Goal: Task Accomplishment & Management: Manage account settings

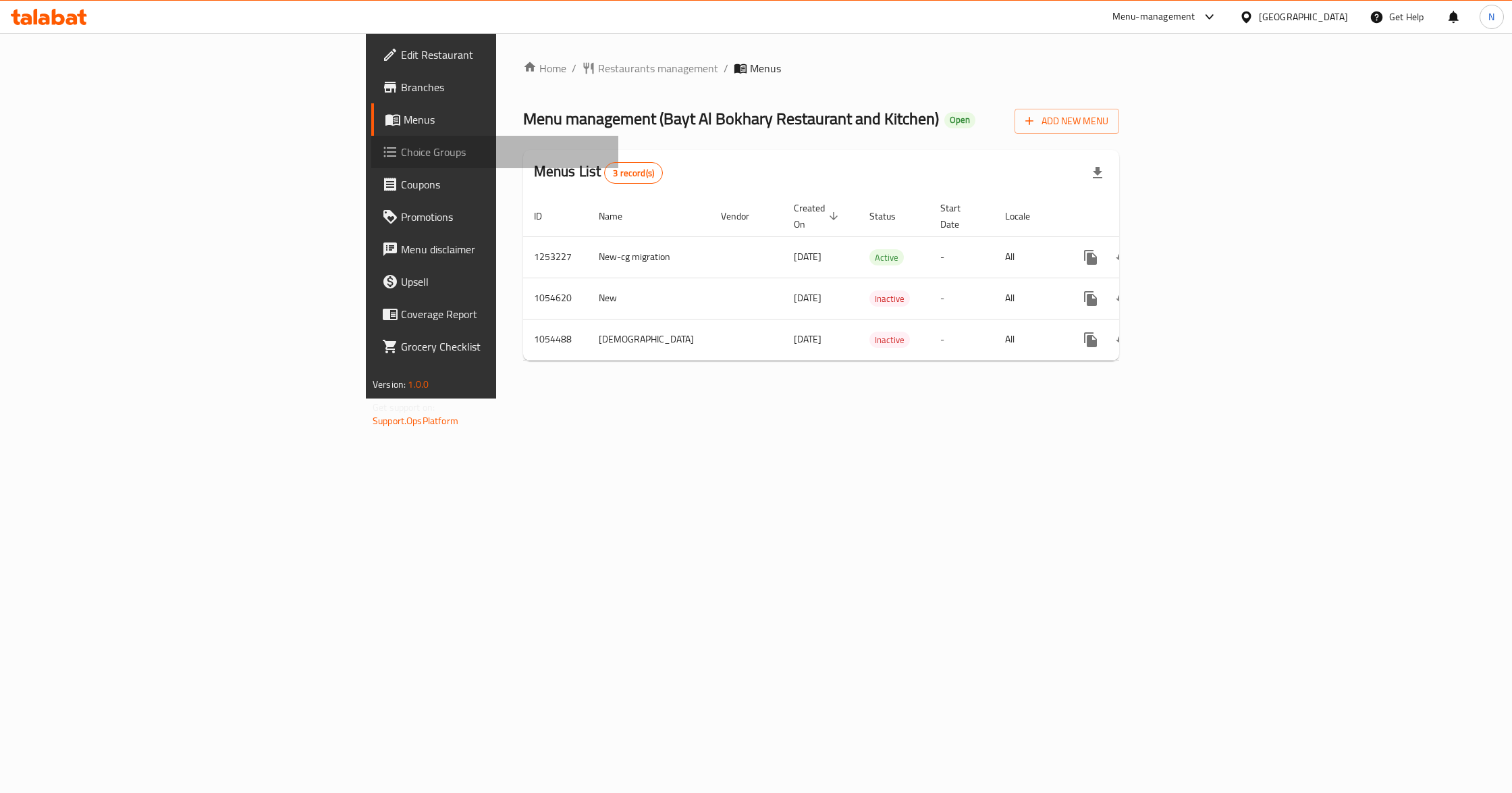
click at [371, 139] on link "Choice Groups" at bounding box center [495, 152] width 247 height 32
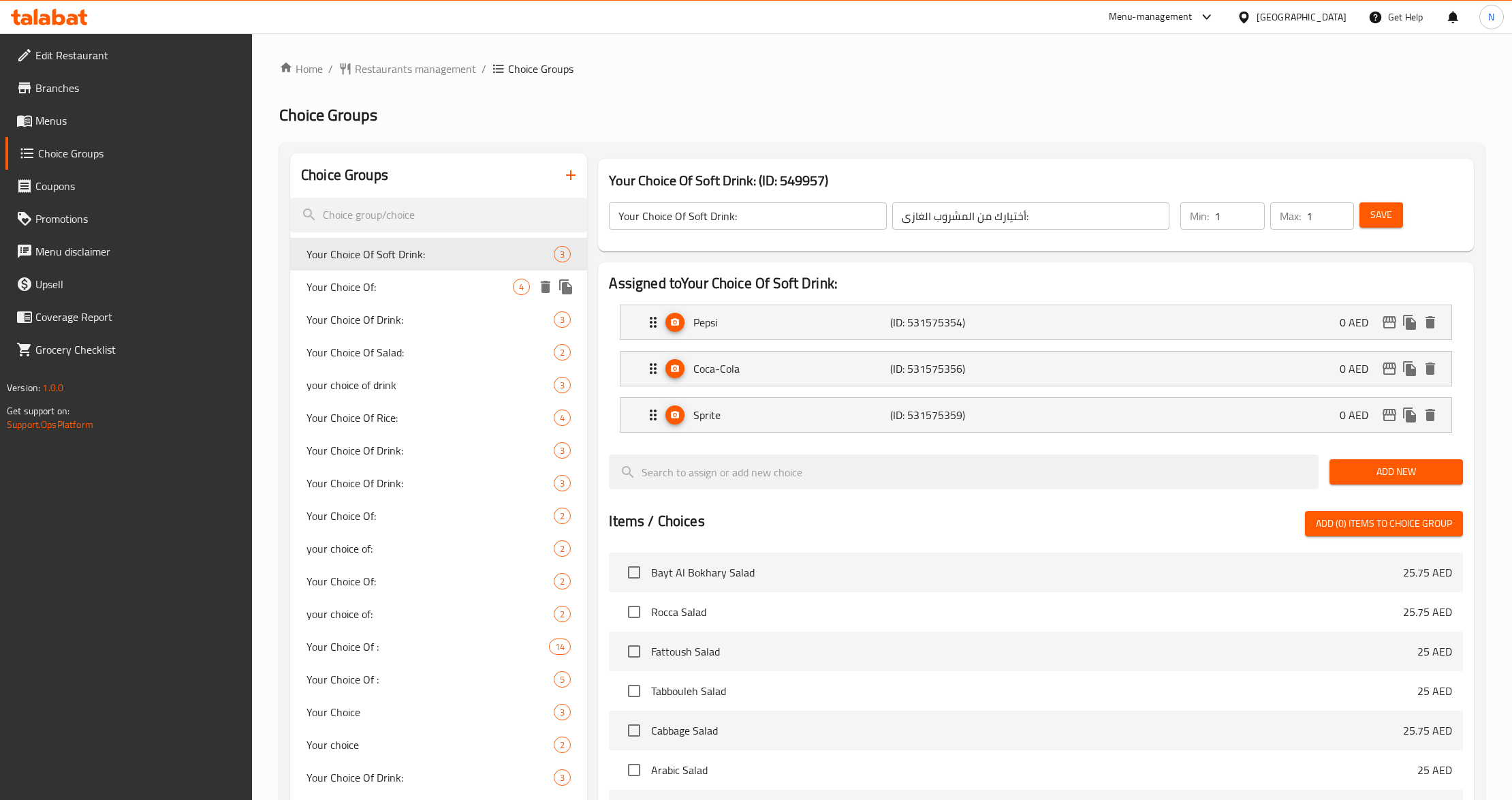
click at [452, 275] on div "Your Choice Of: 4" at bounding box center [438, 287] width 297 height 32
type input "Your Choice Of:"
type input "اختيارك من:"
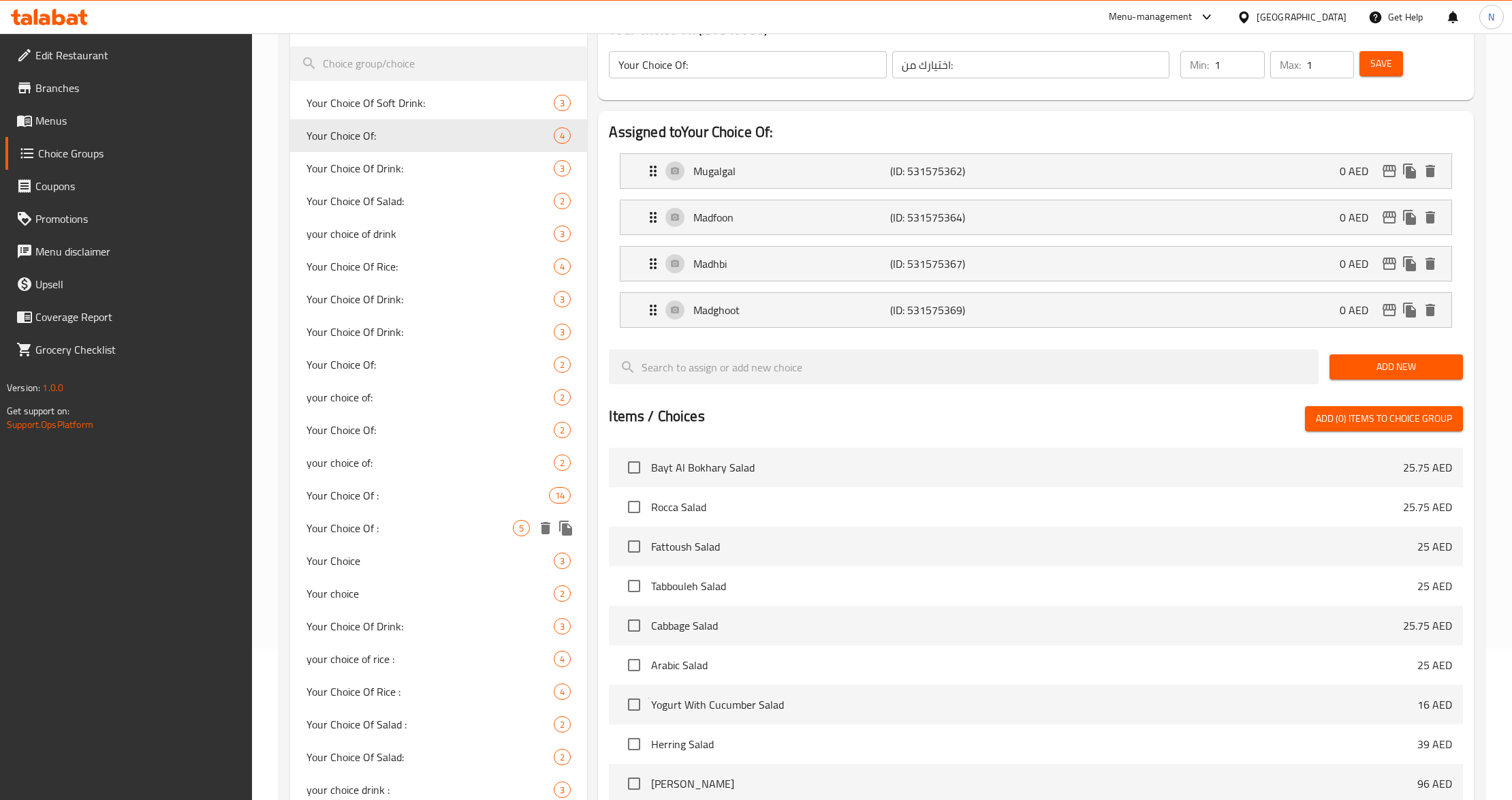
scroll to position [181, 0]
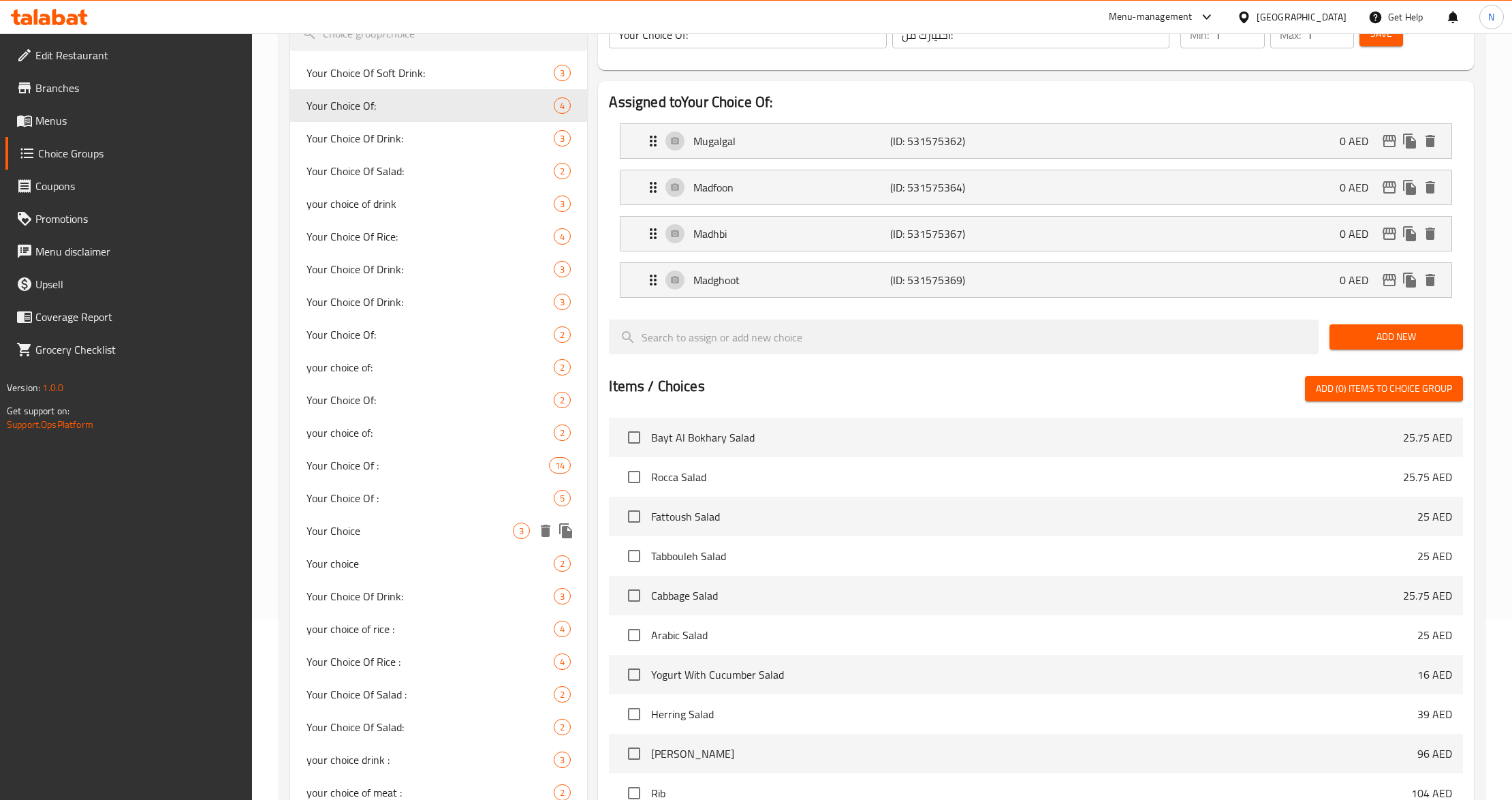
click at [445, 532] on span "Your Choice" at bounding box center [409, 530] width 206 height 16
type input "Your Choice"
type input "حسب اختيارك"
type input "0"
type input "3"
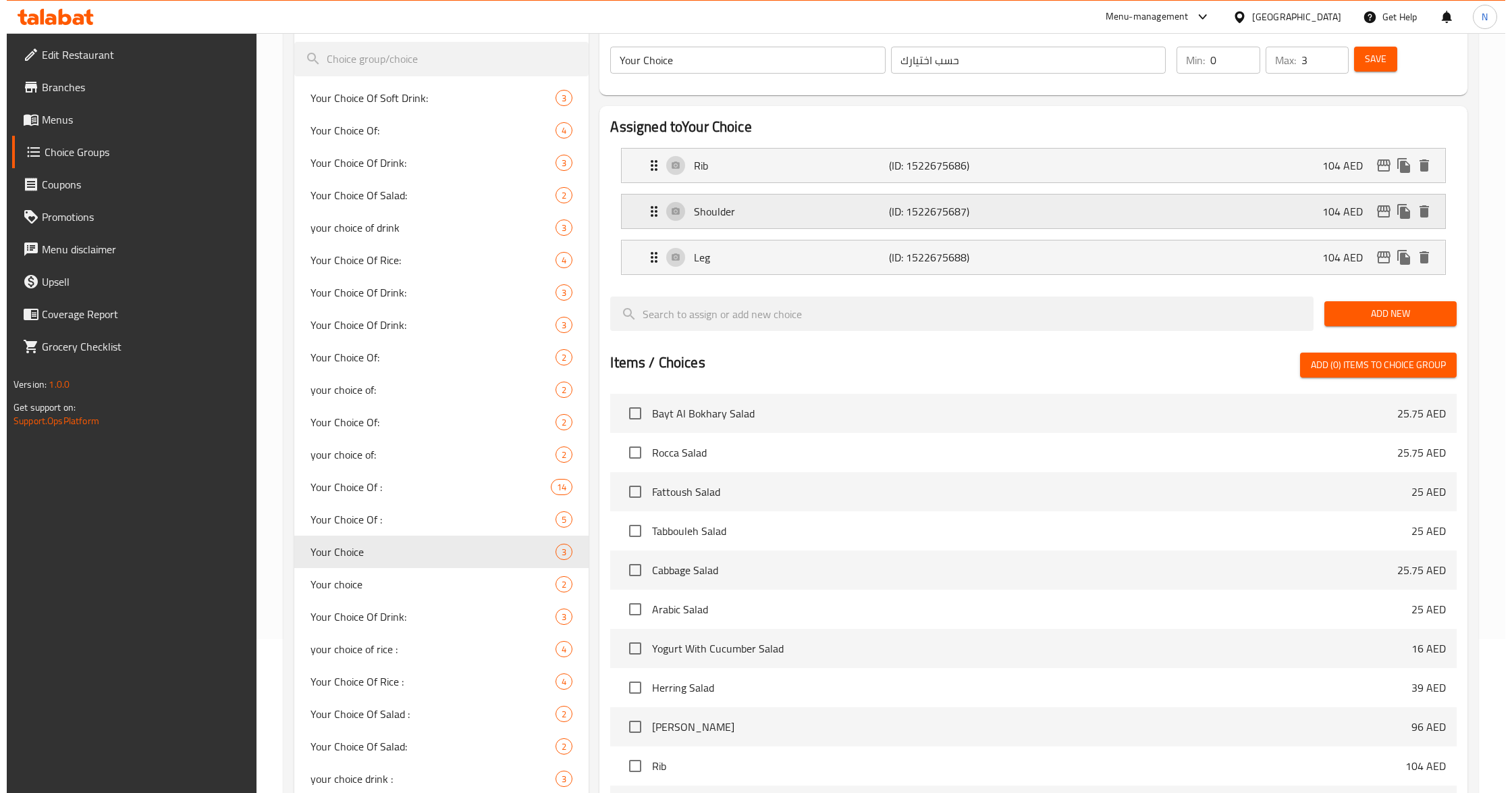
scroll to position [0, 0]
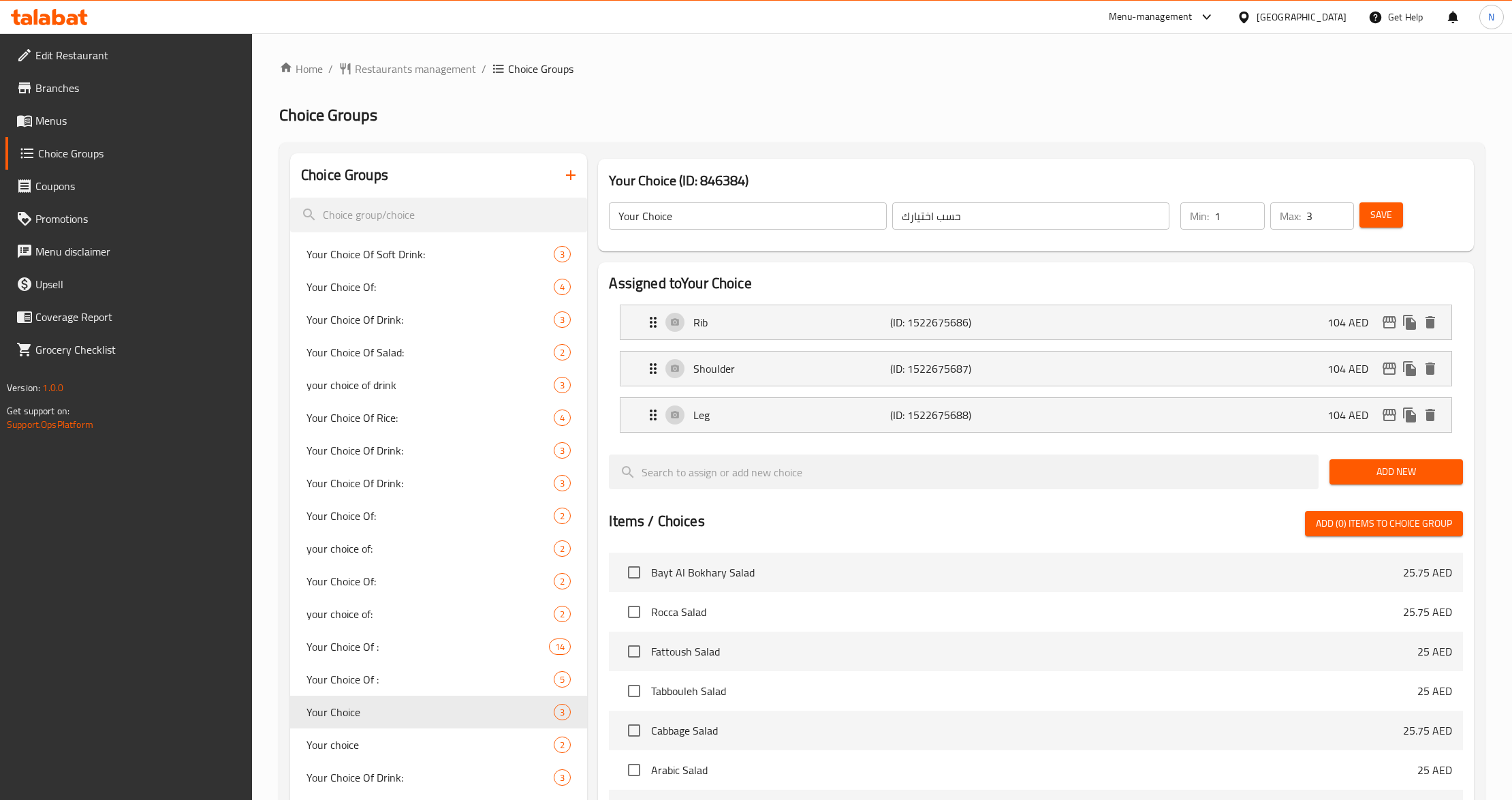
type input "1"
click at [1249, 209] on input "1" at bounding box center [1238, 216] width 50 height 27
click at [1340, 209] on input "4" at bounding box center [1330, 216] width 49 height 27
click at [1337, 215] on input "5" at bounding box center [1330, 216] width 49 height 27
click at [1337, 215] on input "6" at bounding box center [1330, 216] width 49 height 27
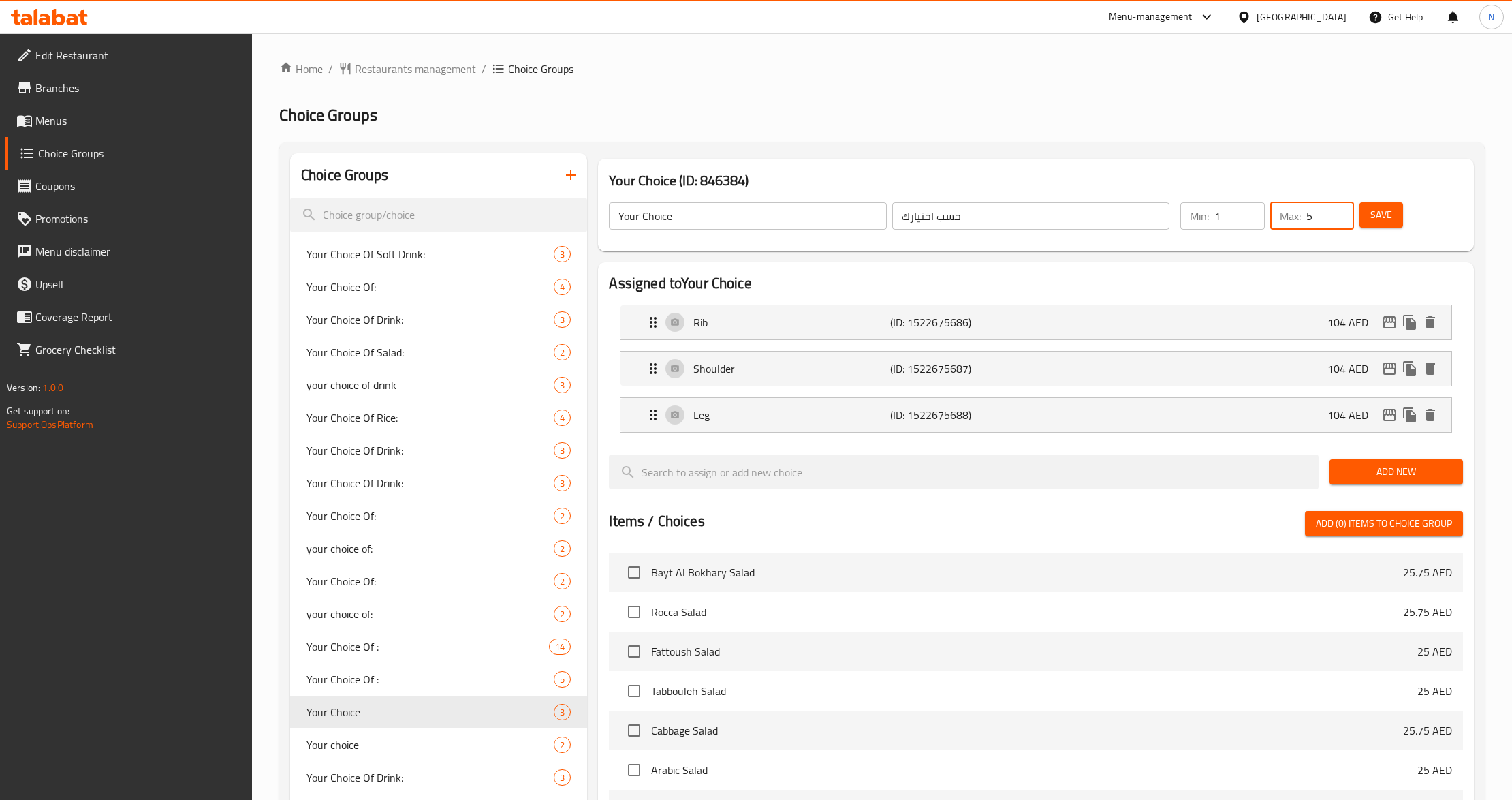
click at [1335, 219] on input "5" at bounding box center [1330, 216] width 49 height 27
click at [1335, 219] on input "4" at bounding box center [1330, 216] width 49 height 27
click at [1335, 219] on input "3" at bounding box center [1330, 216] width 49 height 27
click at [1335, 219] on input "2" at bounding box center [1330, 216] width 49 height 27
type input "1"
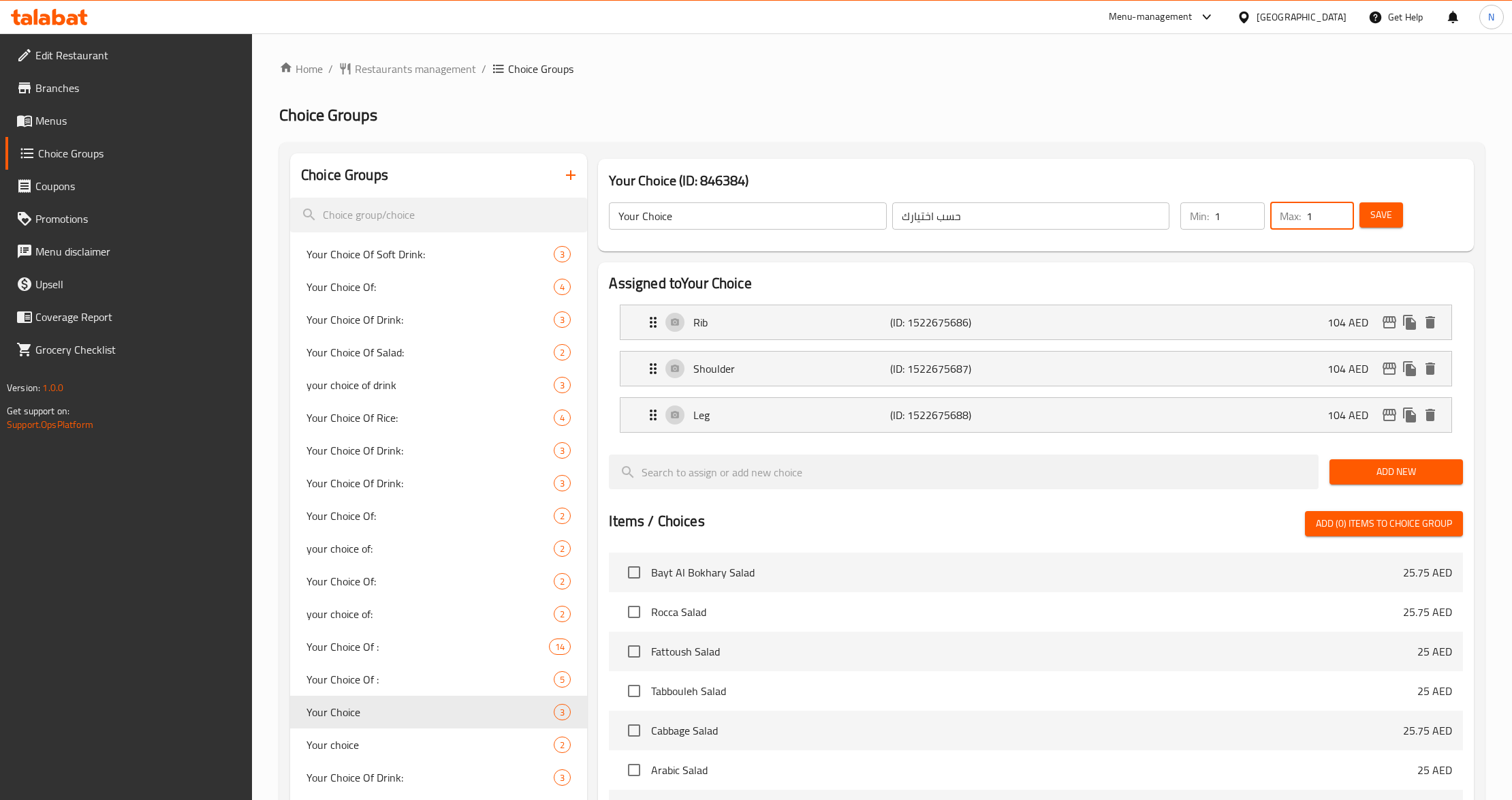
click at [1335, 219] on input "1" at bounding box center [1330, 216] width 49 height 27
click at [859, 332] on div "Rib (ID: 1522675686) 104 AED" at bounding box center [1039, 322] width 789 height 34
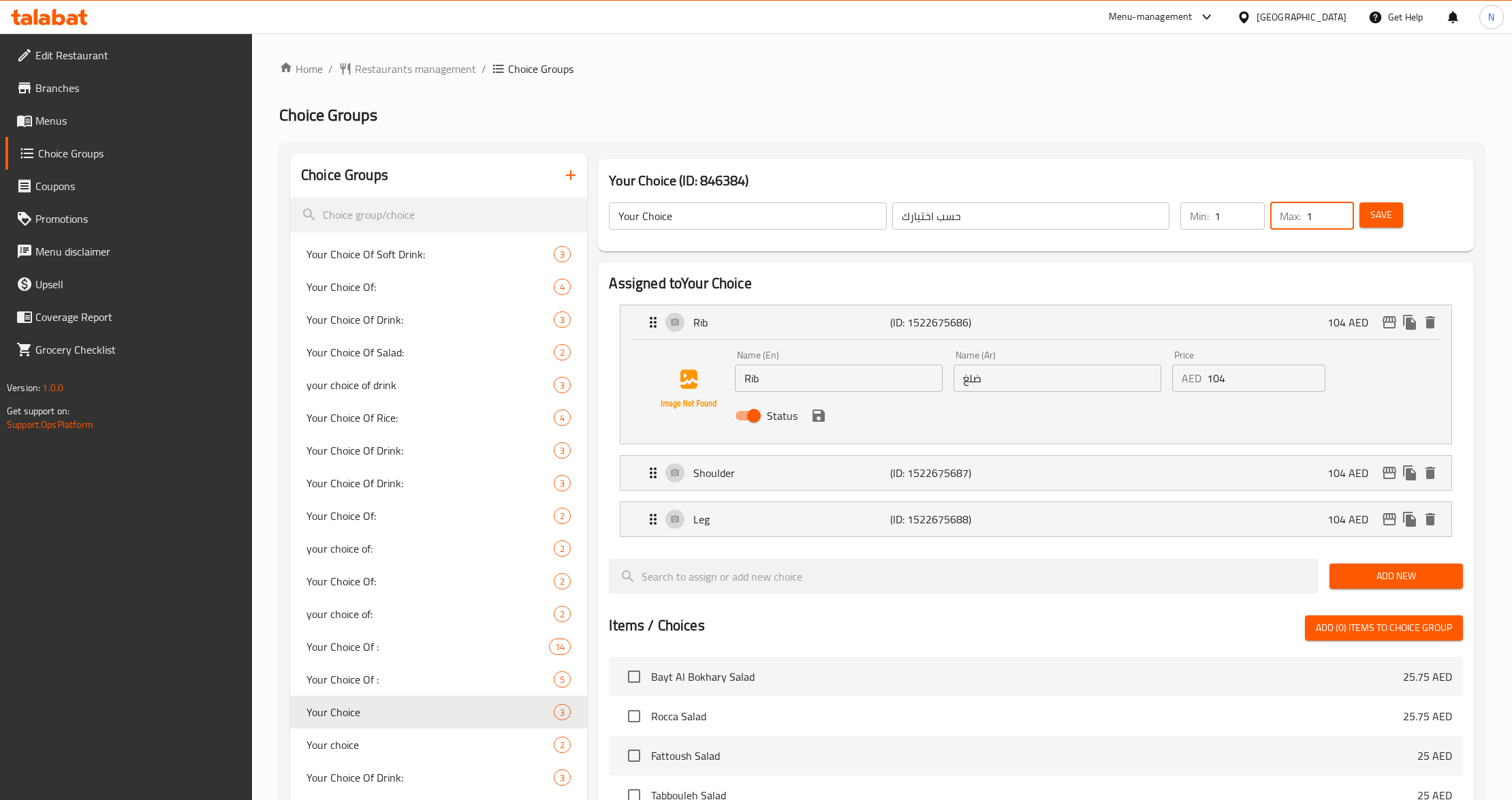
click at [1005, 387] on input "ضلغ" at bounding box center [1057, 378] width 208 height 27
click at [1017, 471] on p "(ID: 1522675687)" at bounding box center [955, 472] width 131 height 16
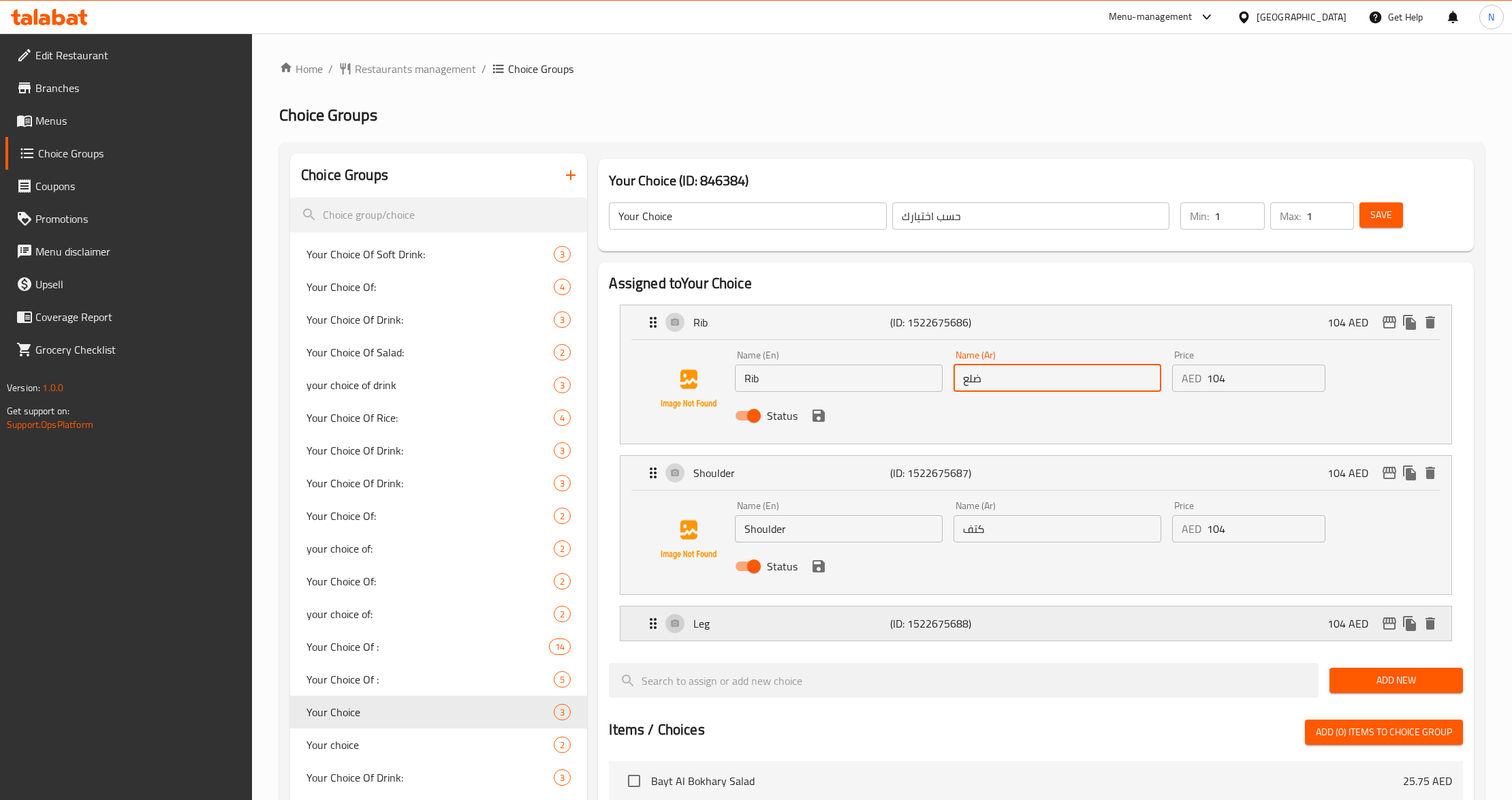
click at [1005, 616] on p "(ID: 1522675688)" at bounding box center [955, 623] width 131 height 16
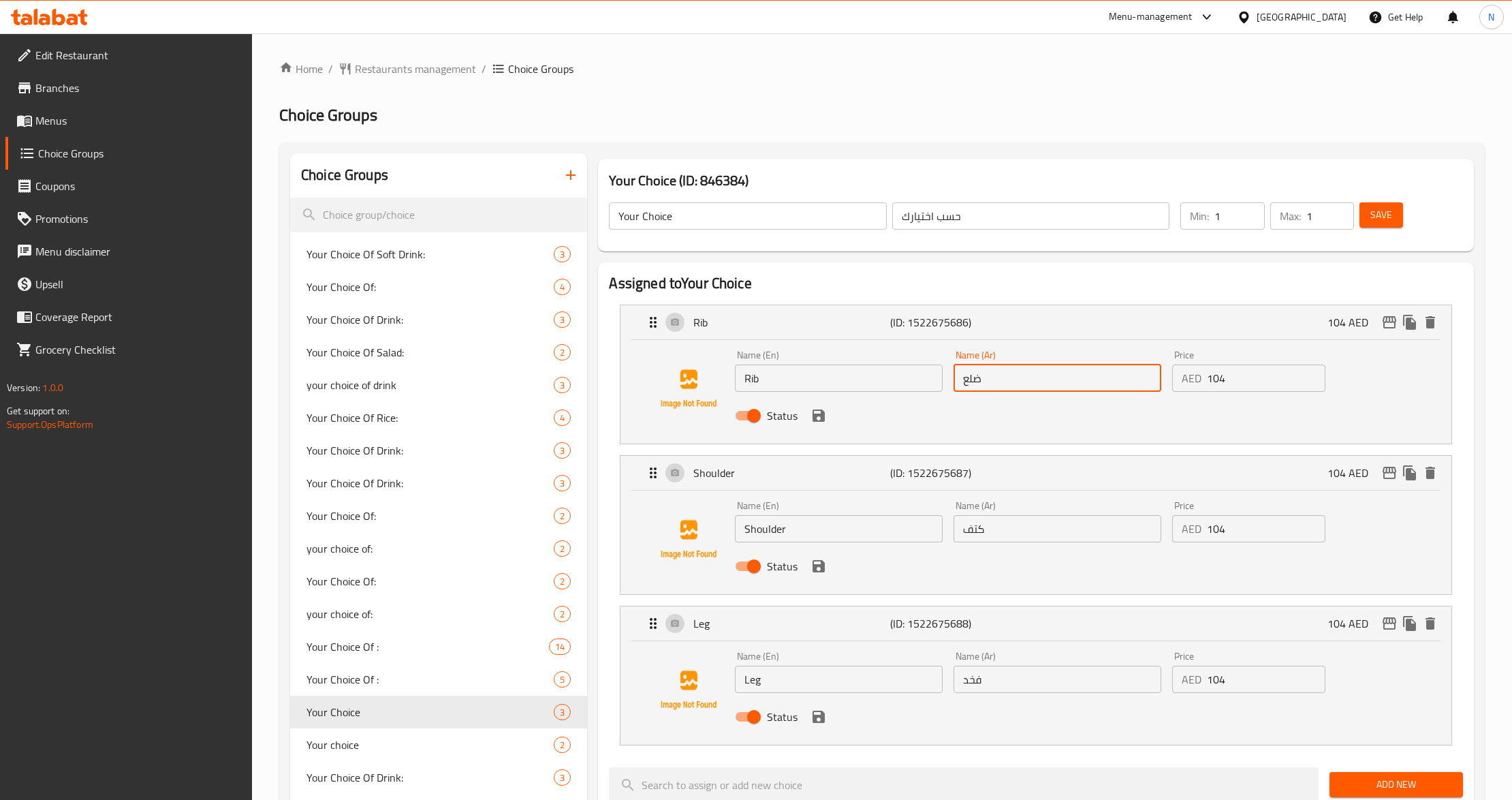
click at [1049, 695] on div "Name (Ar) فخد Name (Ar)" at bounding box center [1057, 672] width 219 height 53
type input "ضلع"
click at [1064, 684] on input "فخد" at bounding box center [1057, 679] width 208 height 27
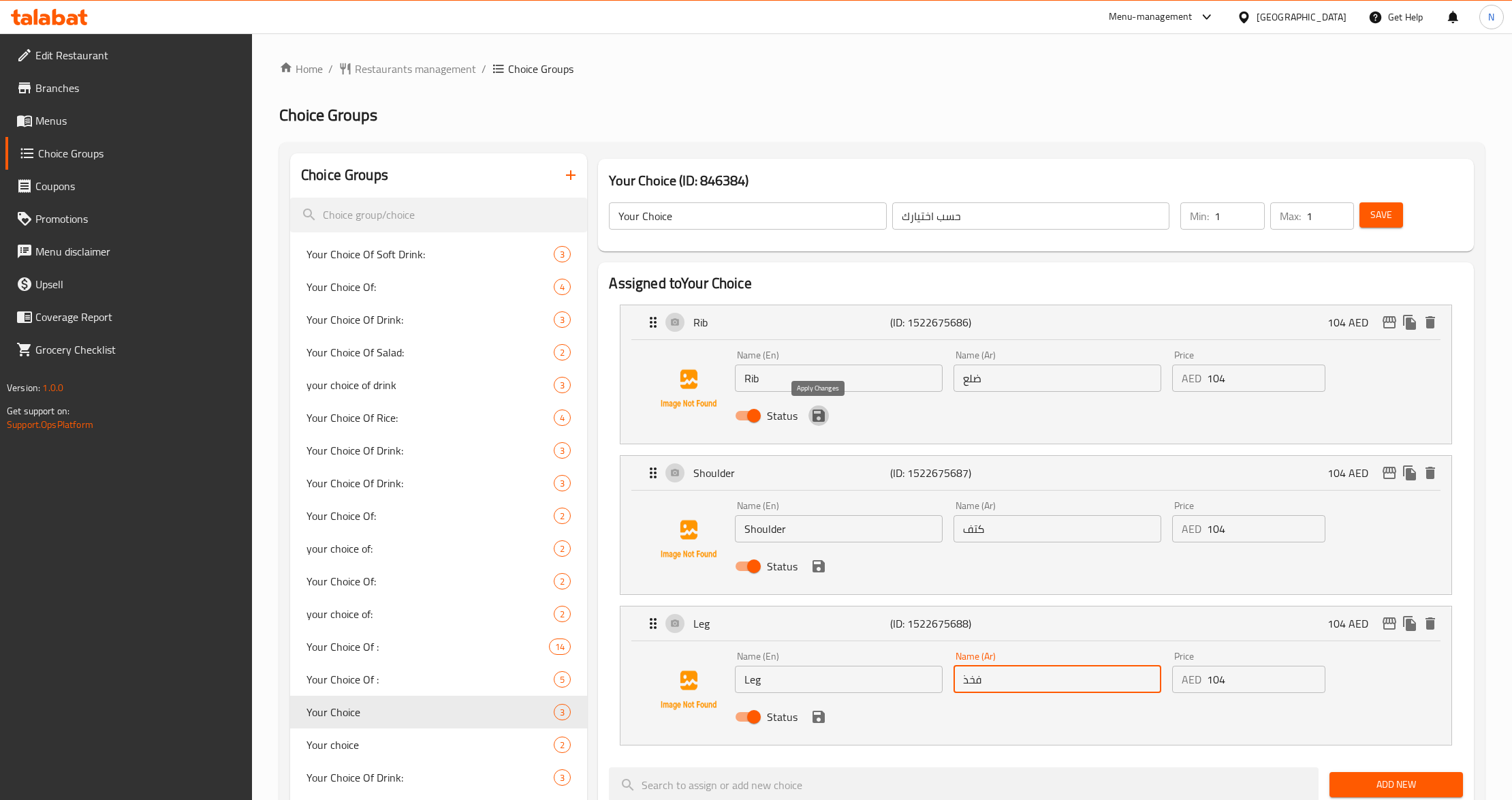
click at [821, 417] on icon "save" at bounding box center [818, 416] width 12 height 12
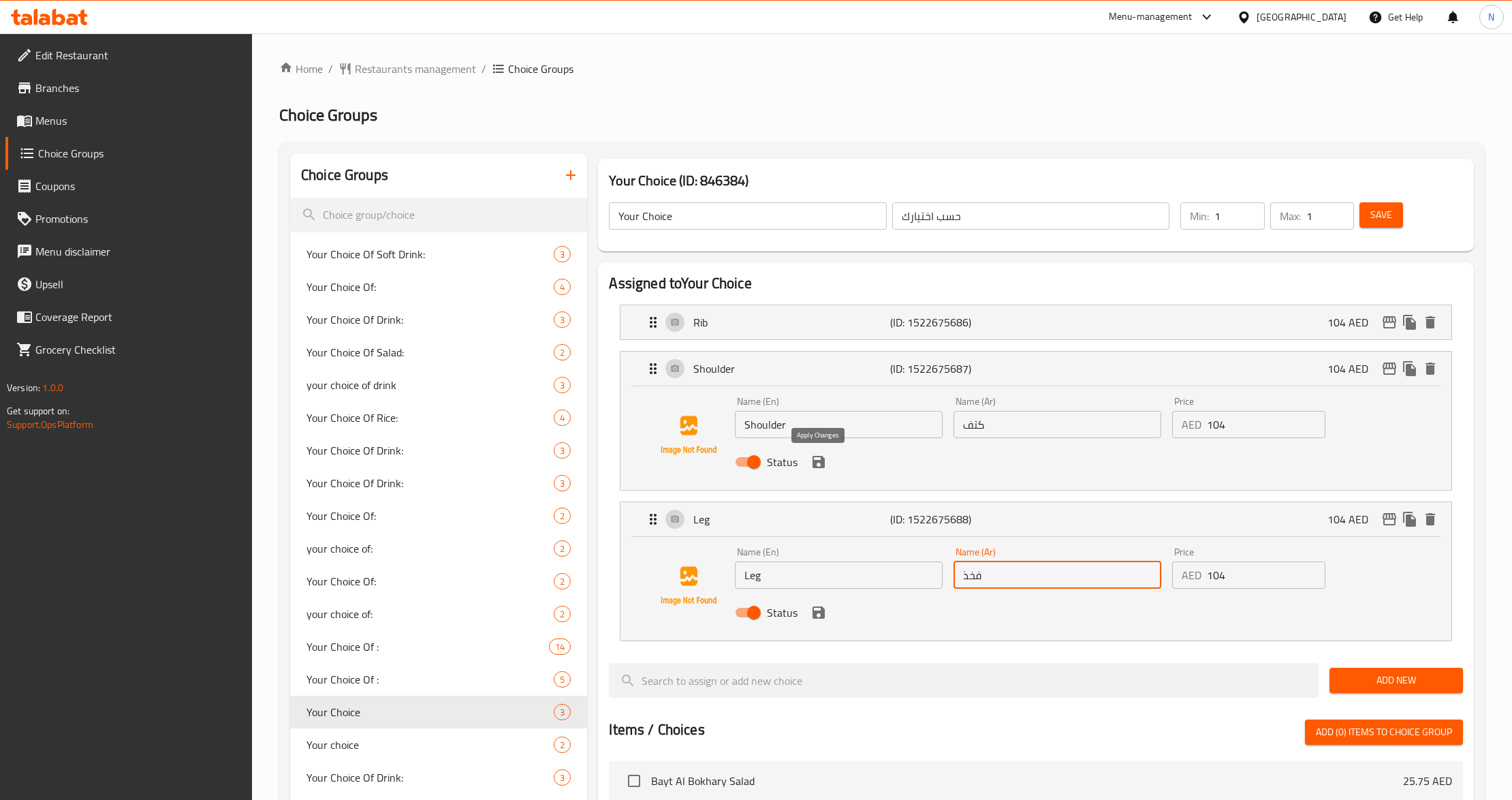
click at [820, 469] on icon "save" at bounding box center [818, 461] width 16 height 16
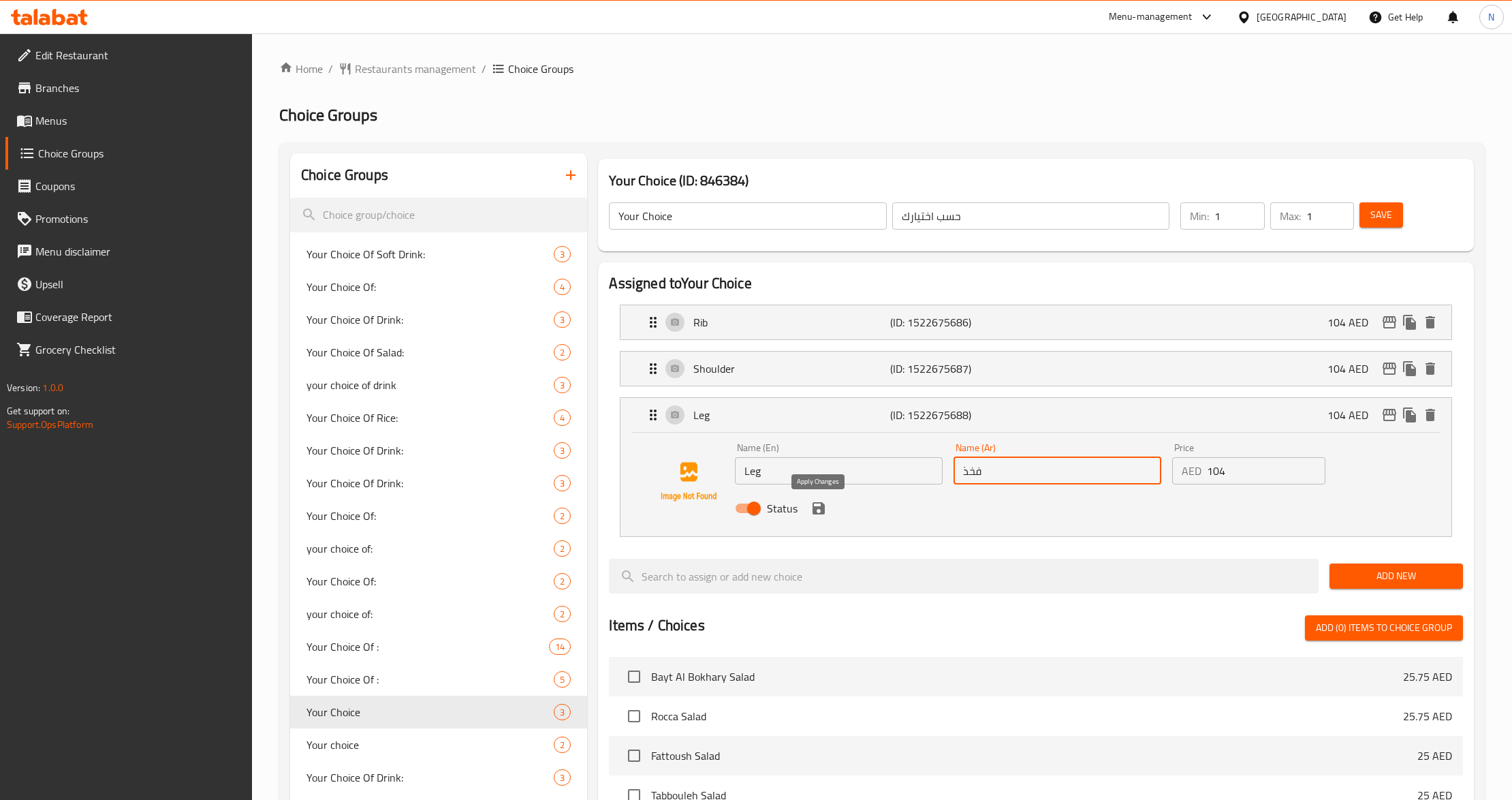
click at [813, 516] on icon "save" at bounding box center [818, 508] width 16 height 16
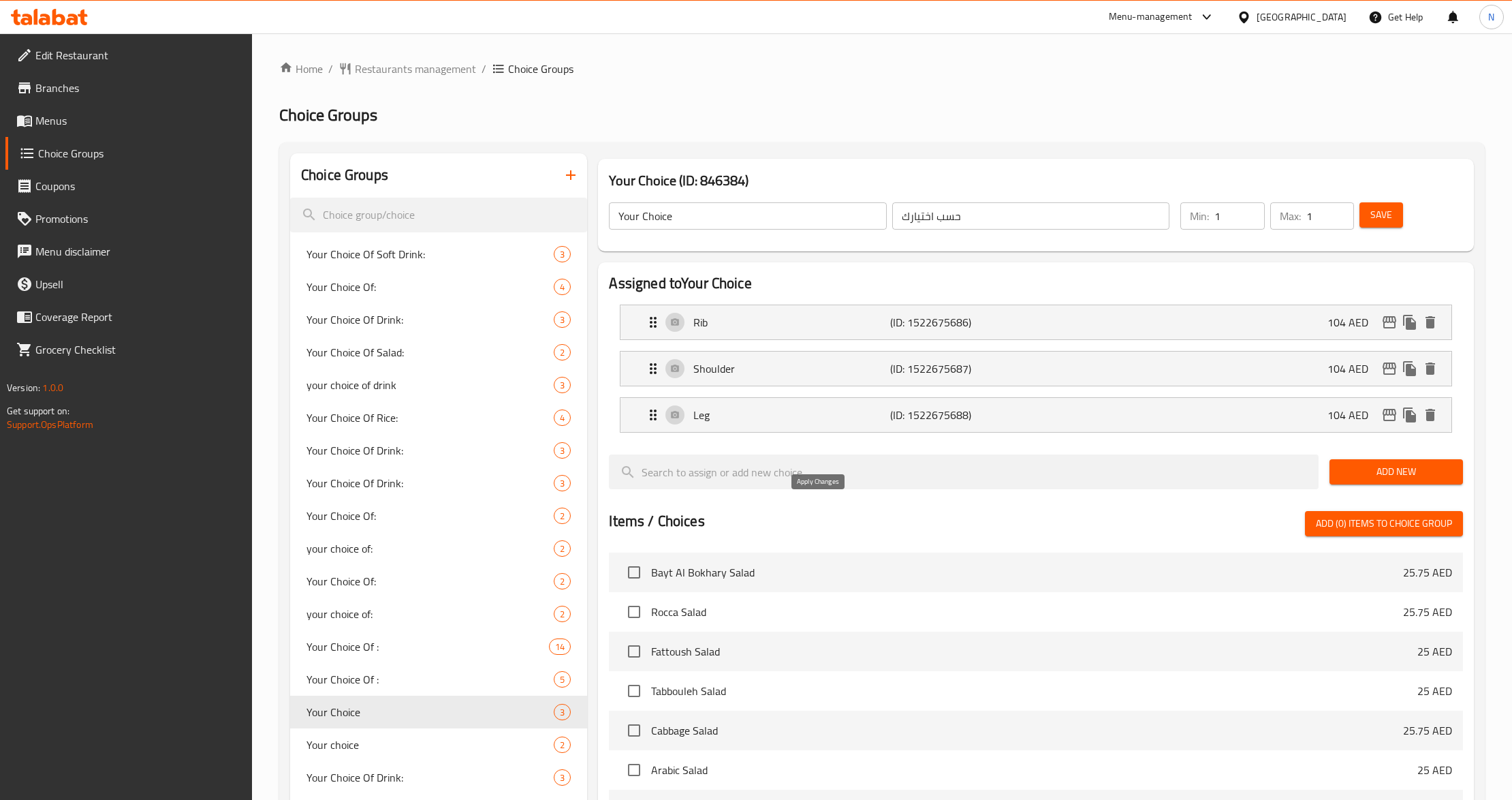
type input "فخذ"
click at [1374, 216] on span "Save" at bounding box center [1381, 215] width 22 height 17
click at [1035, 317] on div "Rib (ID: 1522675686) 104 AED" at bounding box center [1039, 322] width 789 height 34
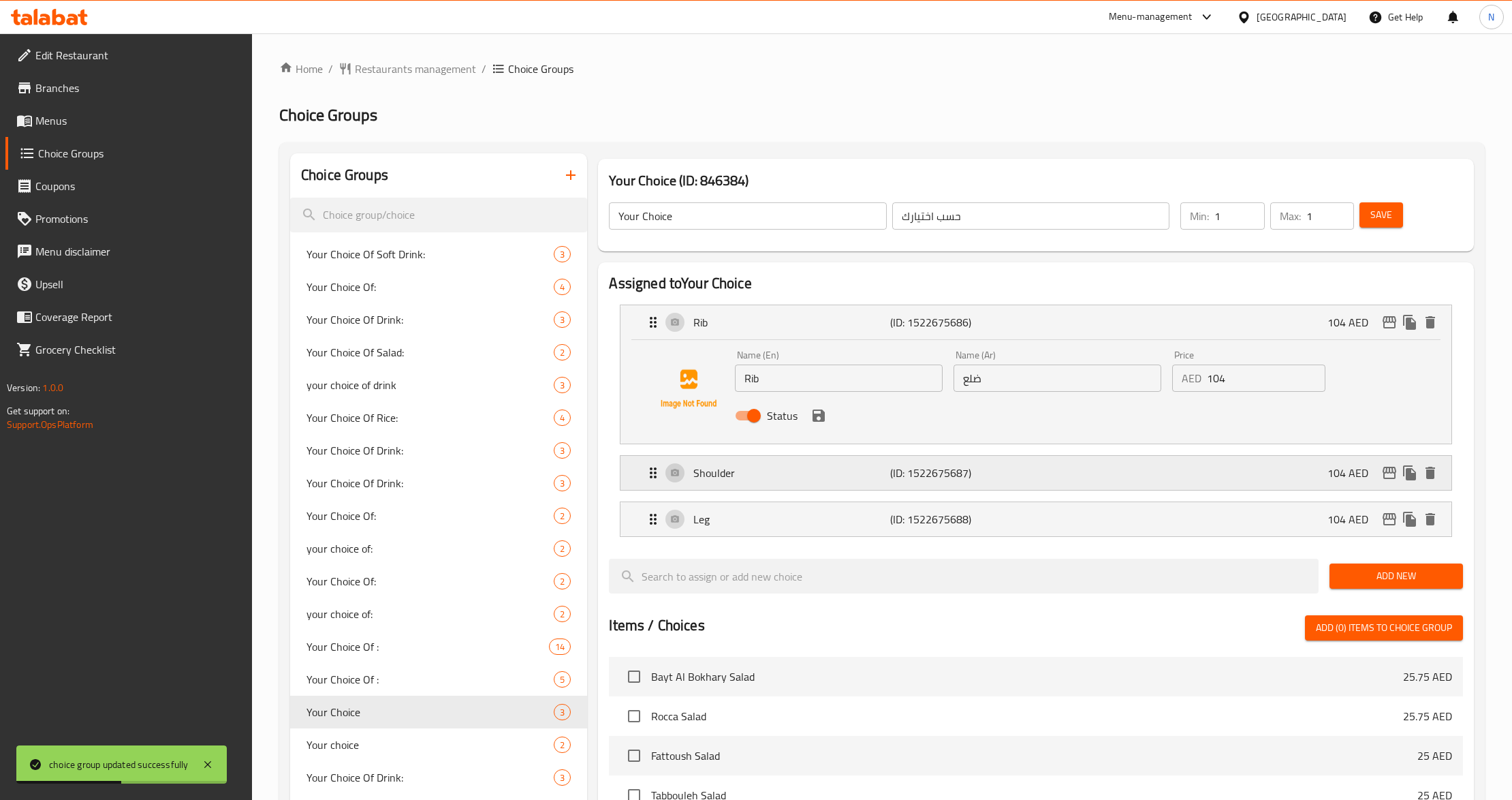
click at [1047, 462] on div "Shoulder (ID: 1522675687) 104 AED" at bounding box center [1039, 473] width 789 height 34
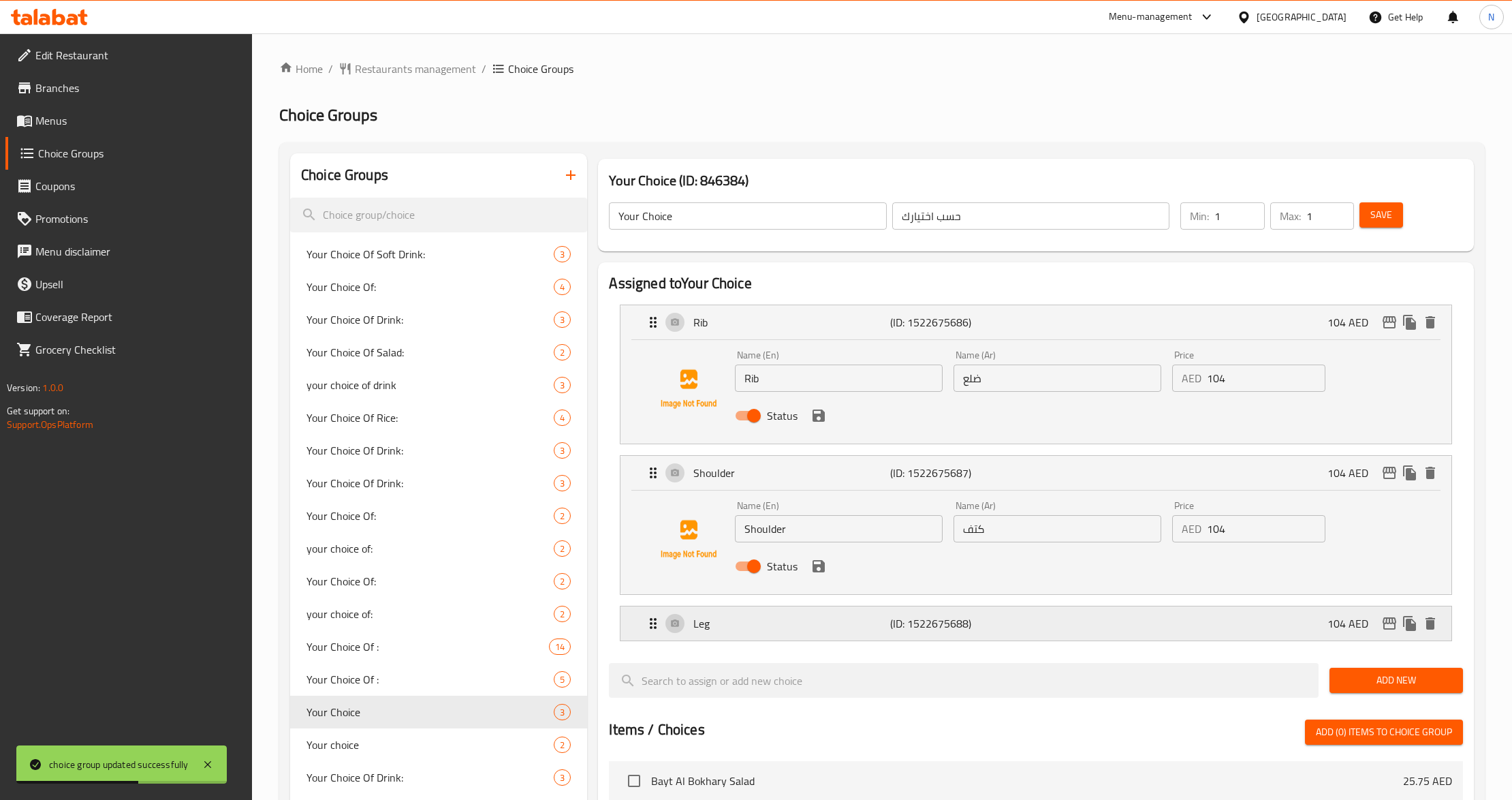
click at [1033, 625] on div "Leg (ID: 1522675688) 104 AED" at bounding box center [1039, 623] width 789 height 34
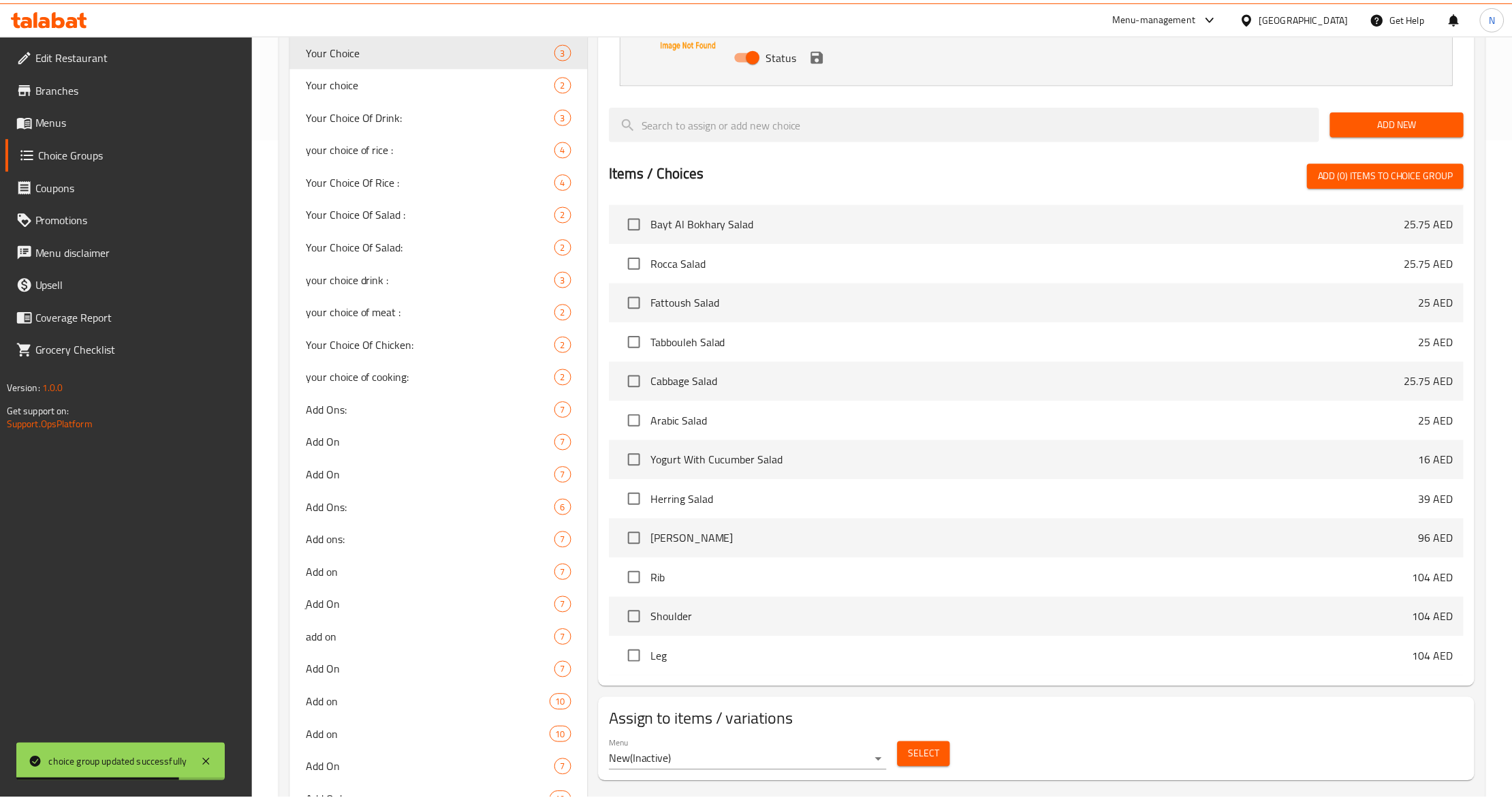
scroll to position [952, 0]
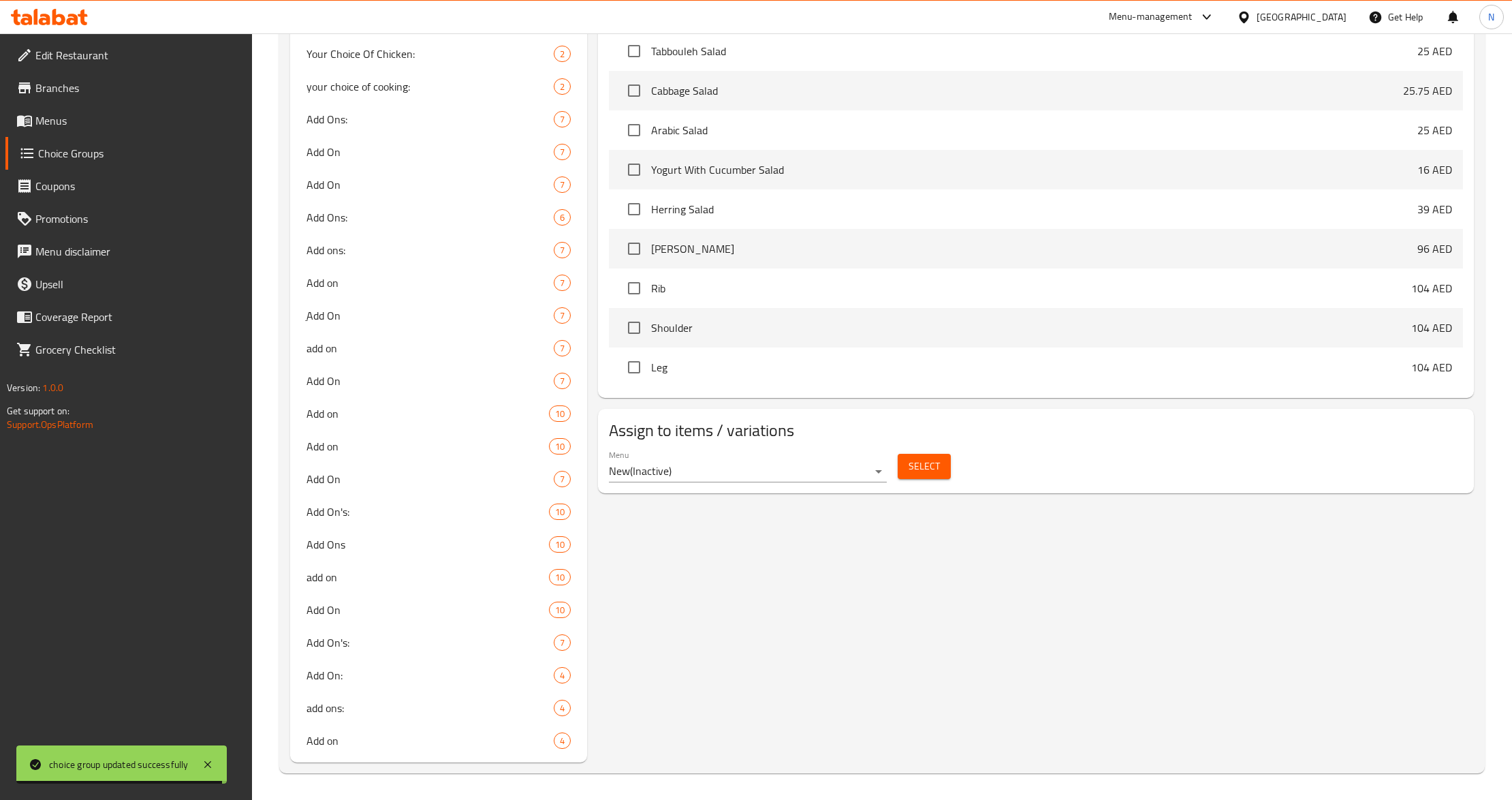
click at [73, 126] on span "Menus" at bounding box center [138, 120] width 206 height 16
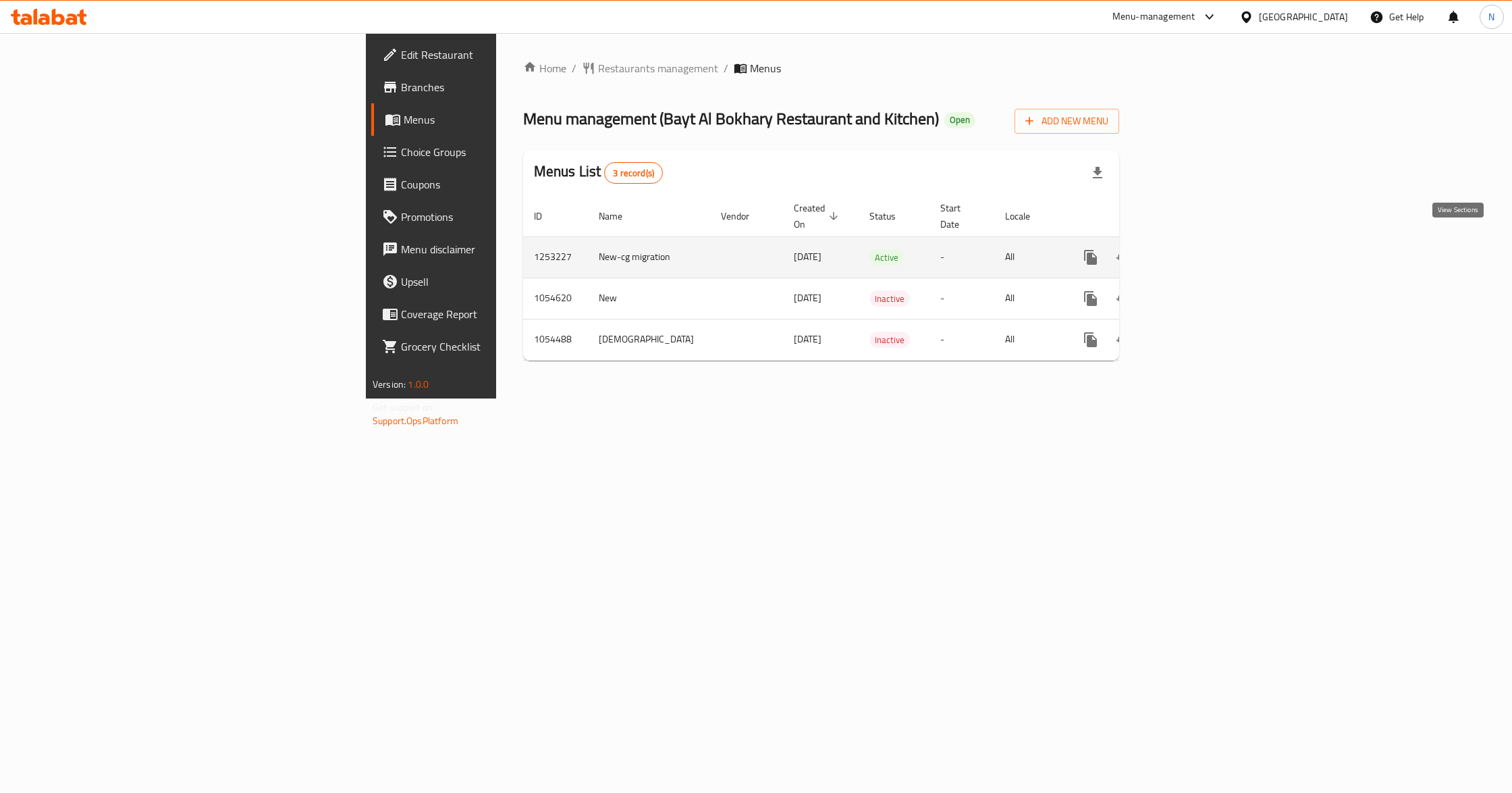
click at [1204, 241] on link "enhanced table" at bounding box center [1188, 257] width 32 height 32
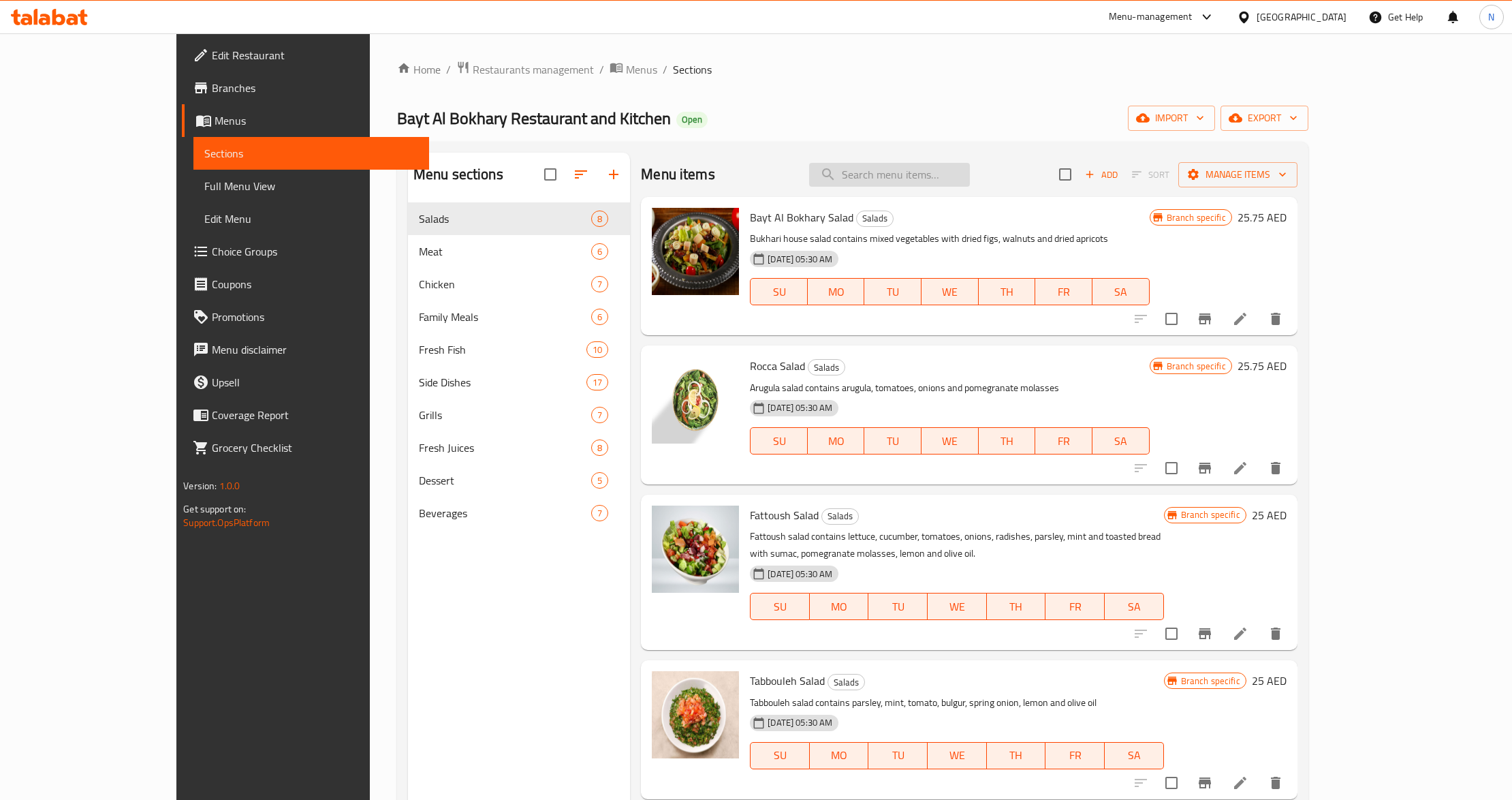
click at [960, 175] on input "search" at bounding box center [889, 175] width 161 height 24
paste input "م"
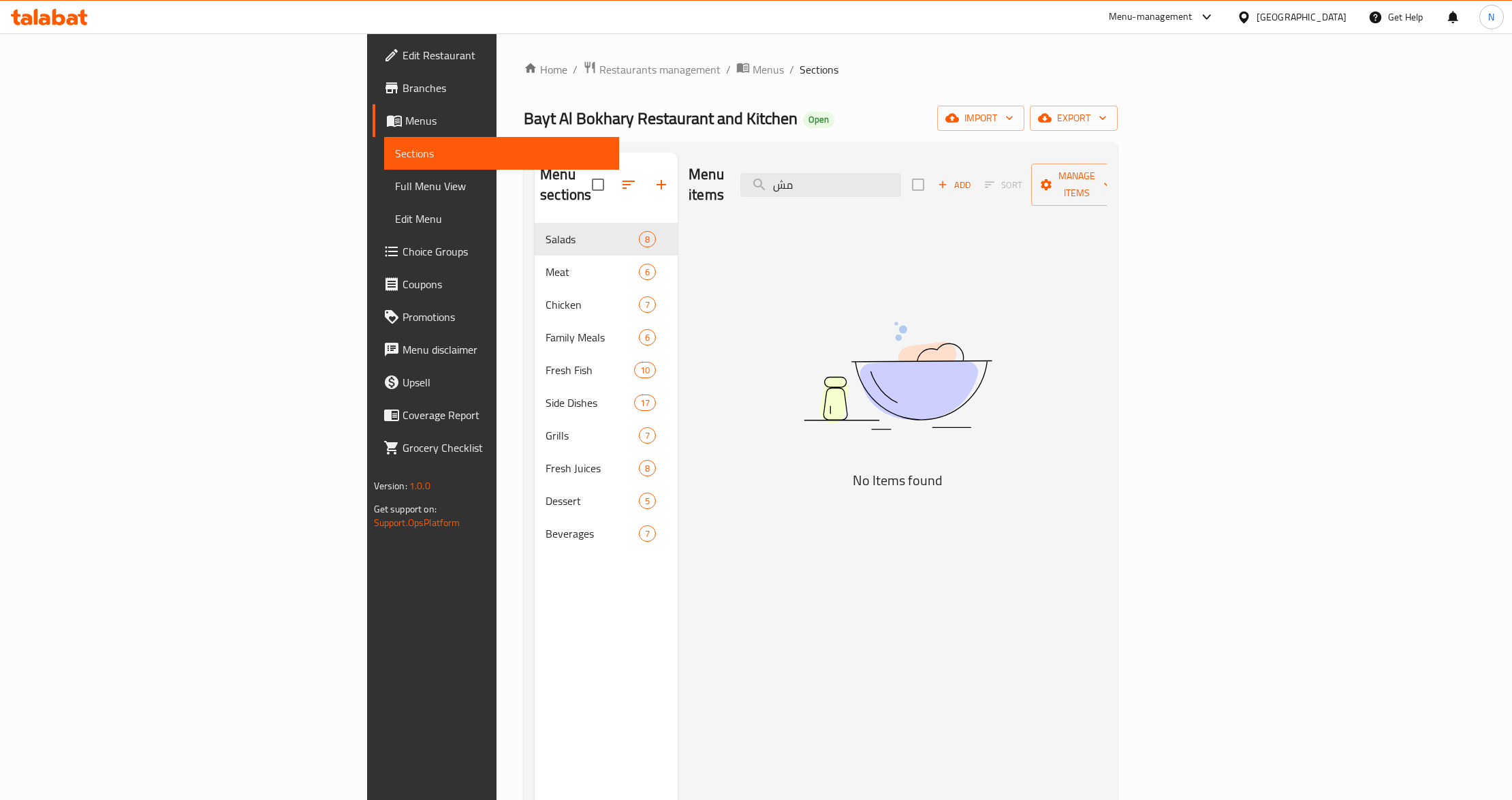
type input "م"
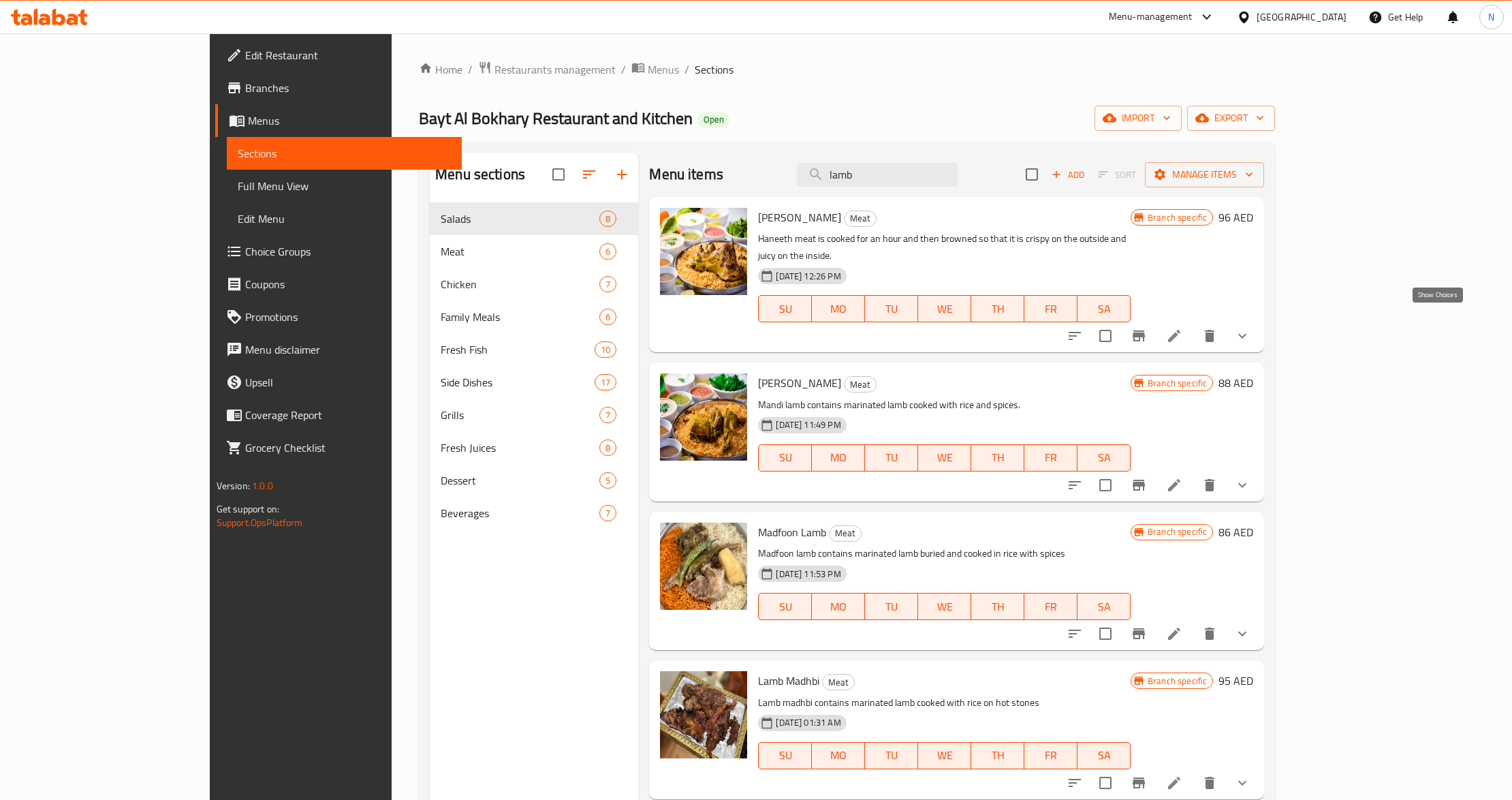
type input "lamb"
click at [1250, 328] on icon "show more" at bounding box center [1242, 335] width 16 height 16
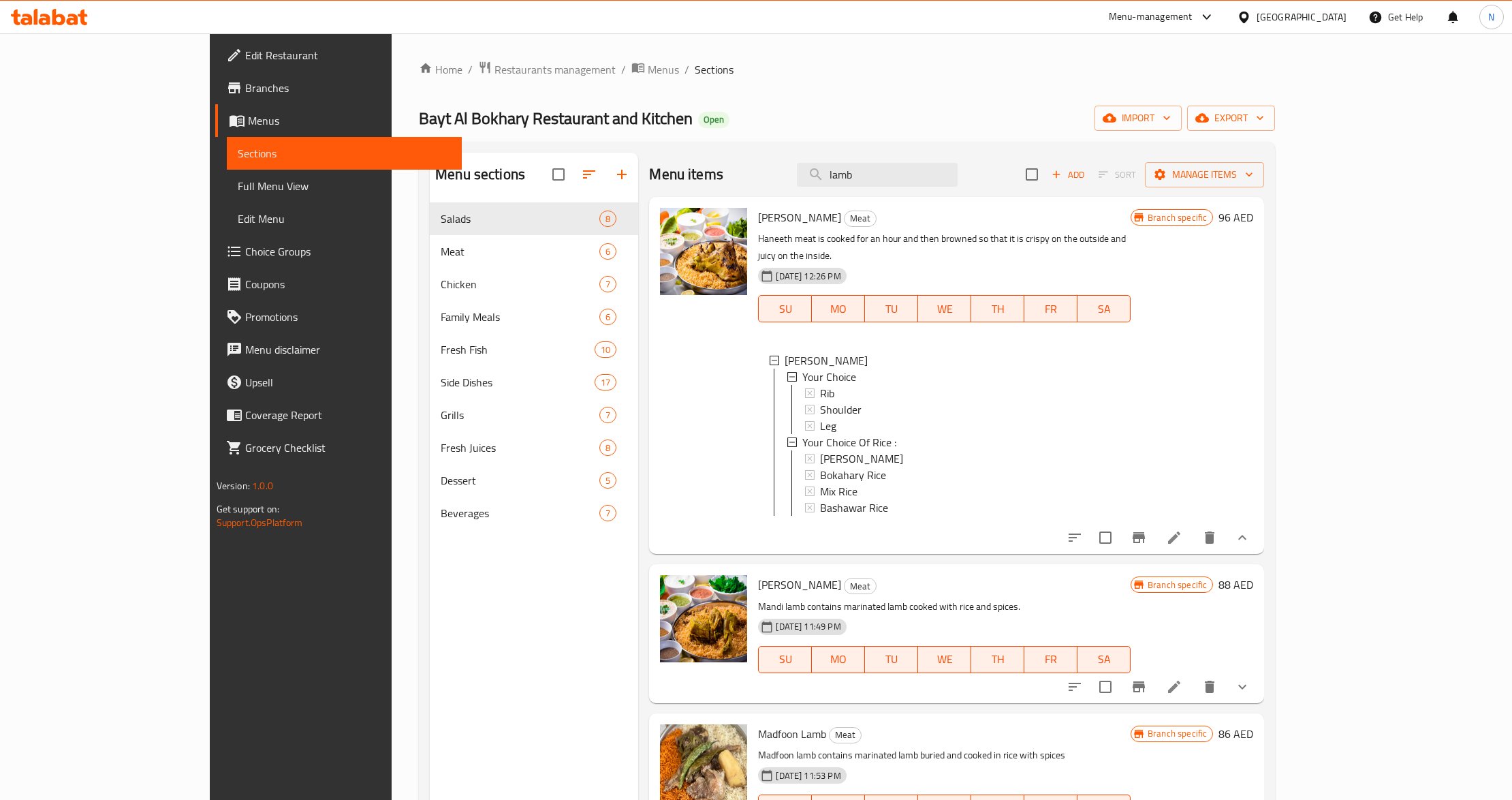
click at [758, 226] on span "[PERSON_NAME]" at bounding box center [800, 217] width 83 height 20
copy h6 "[PERSON_NAME]"
click at [238, 186] on span "Full Menu View" at bounding box center [345, 186] width 214 height 16
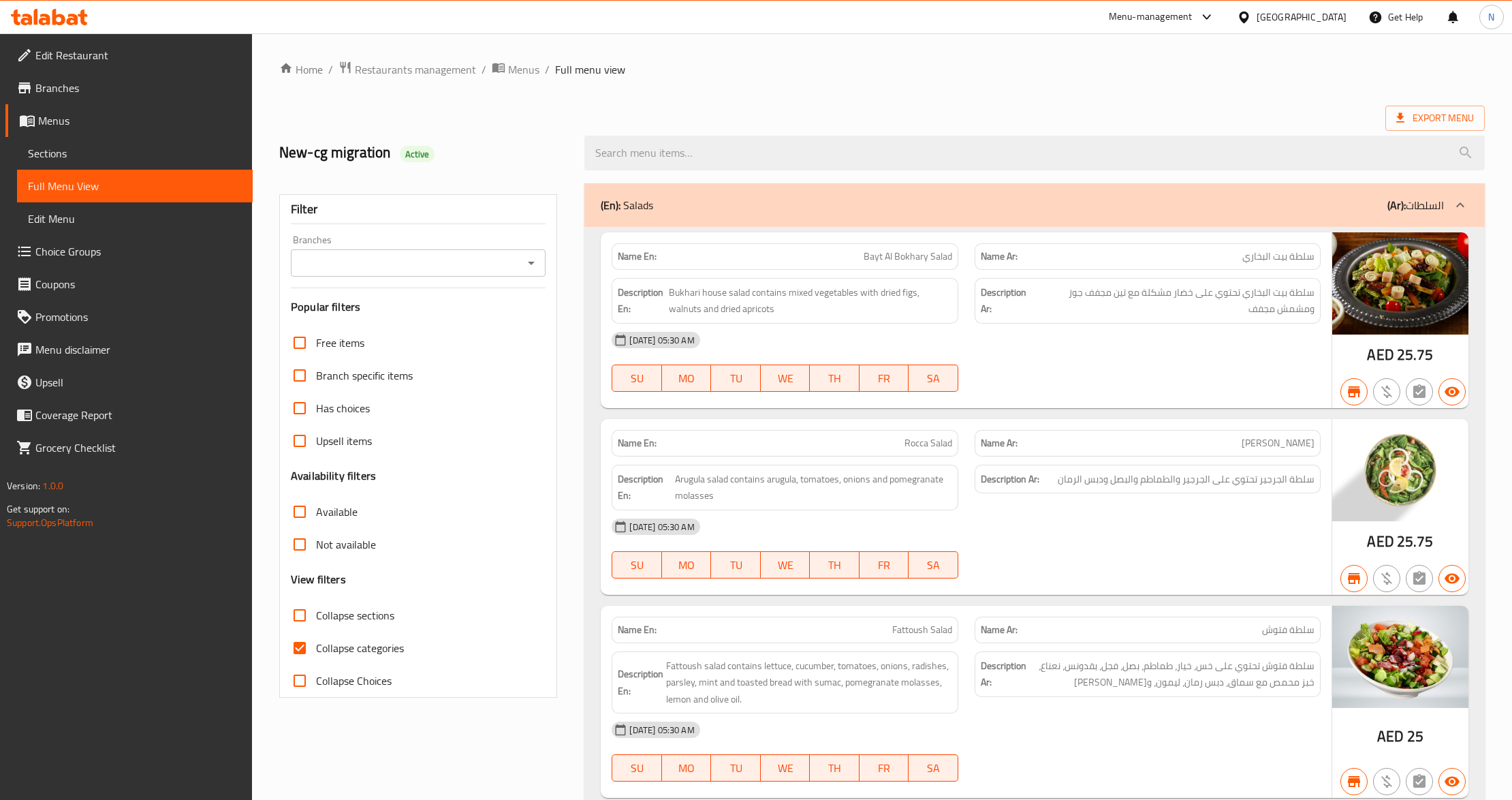
click at [331, 614] on span "Collapse sections" at bounding box center [355, 614] width 78 height 16
click at [316, 614] on input "Collapse sections" at bounding box center [300, 615] width 32 height 32
checkbox input "true"
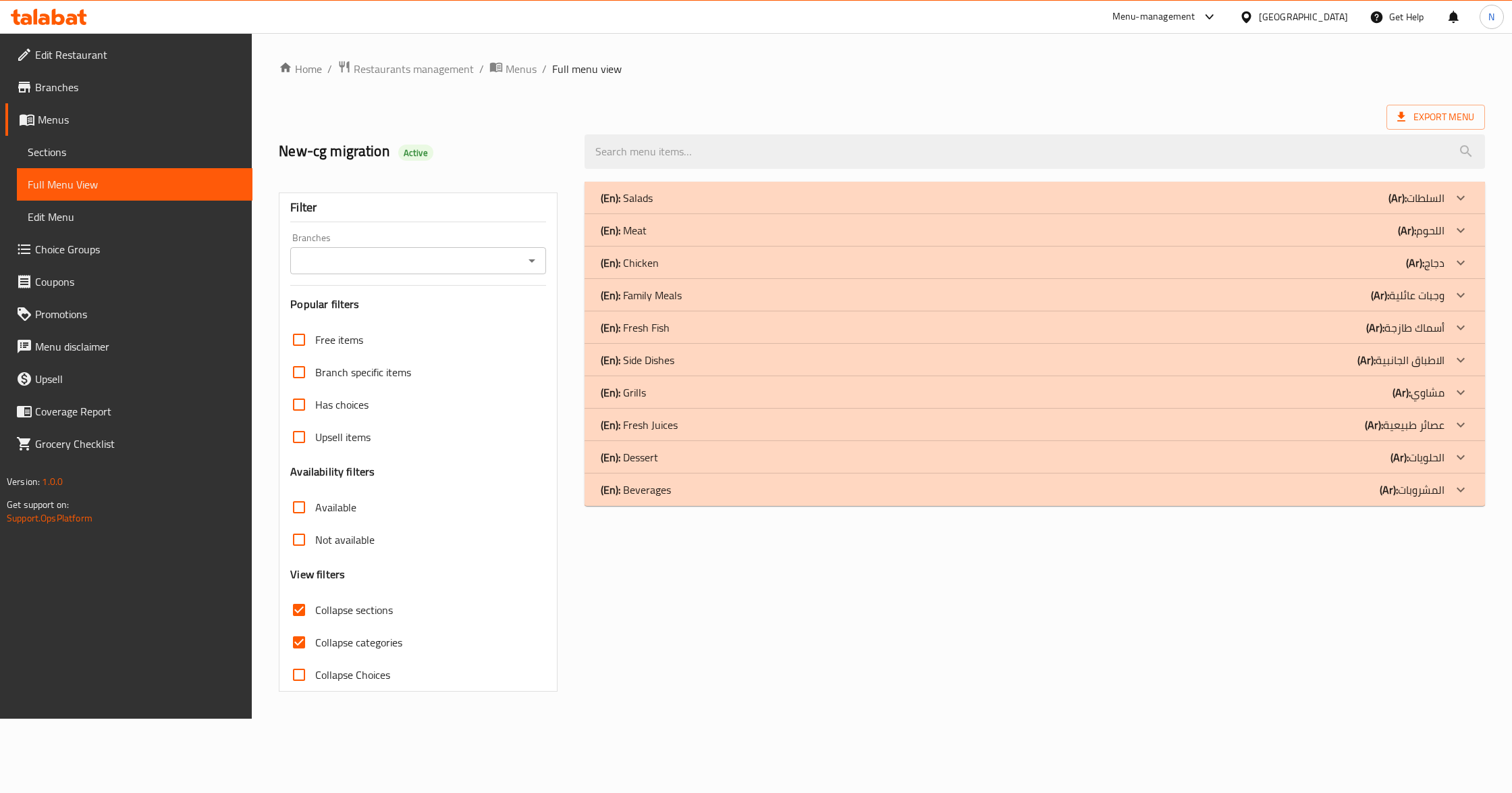
click at [1442, 224] on p "(Ar): اللحوم" at bounding box center [1421, 230] width 47 height 16
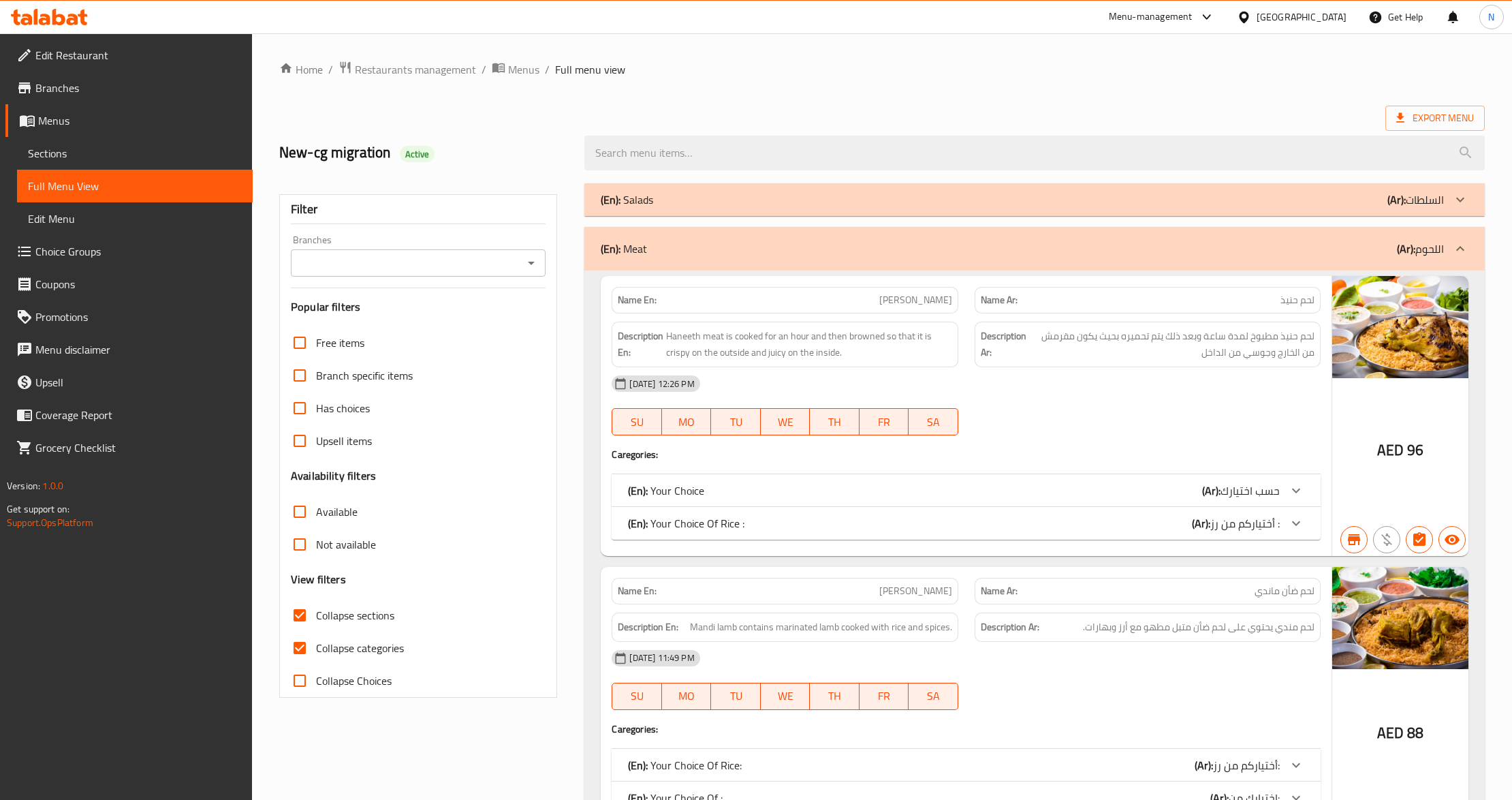
click at [358, 654] on span "Collapse categories" at bounding box center [360, 648] width 88 height 16
click at [316, 654] on input "Collapse categories" at bounding box center [300, 648] width 32 height 32
checkbox input "false"
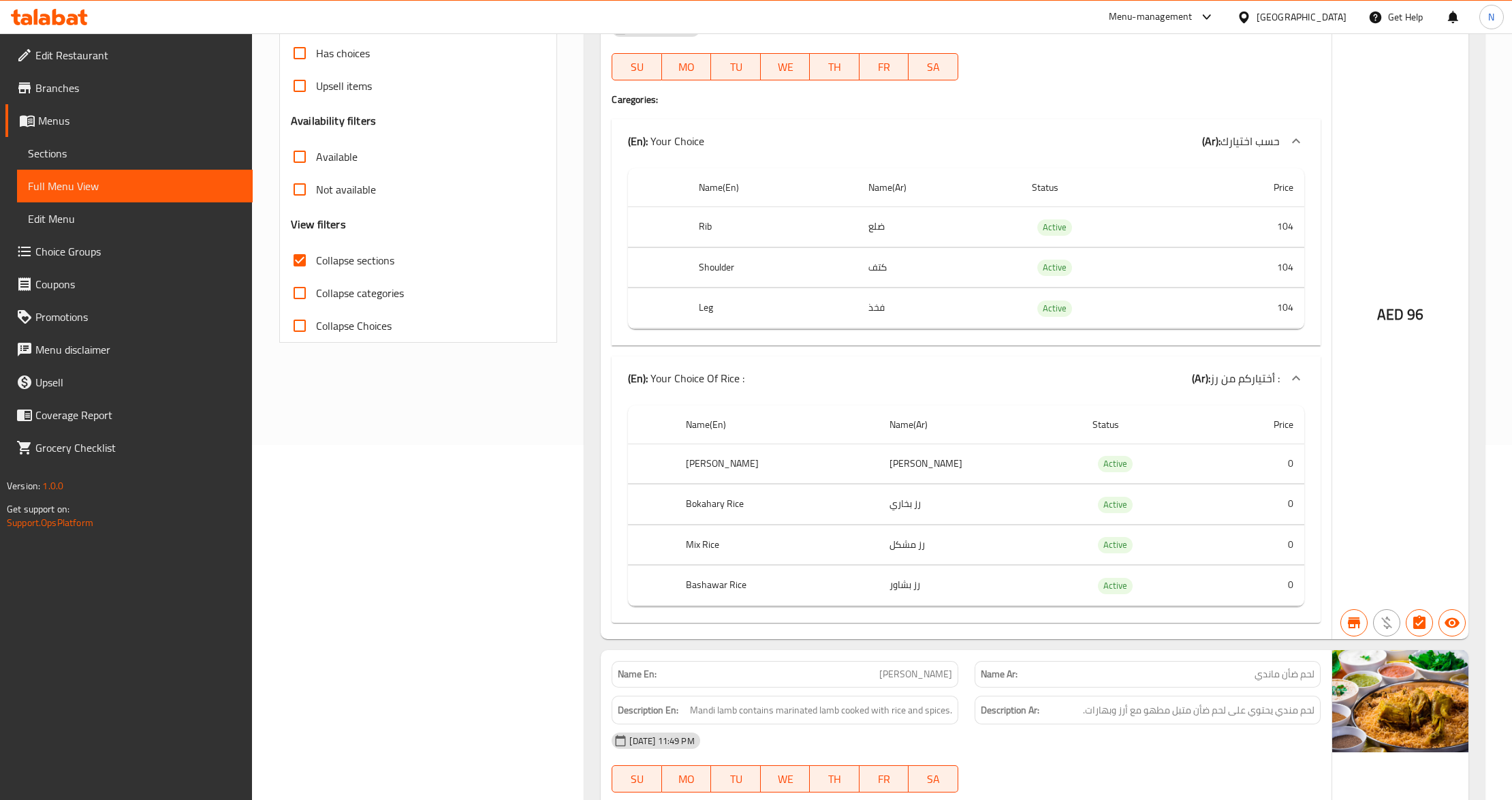
scroll to position [363, 0]
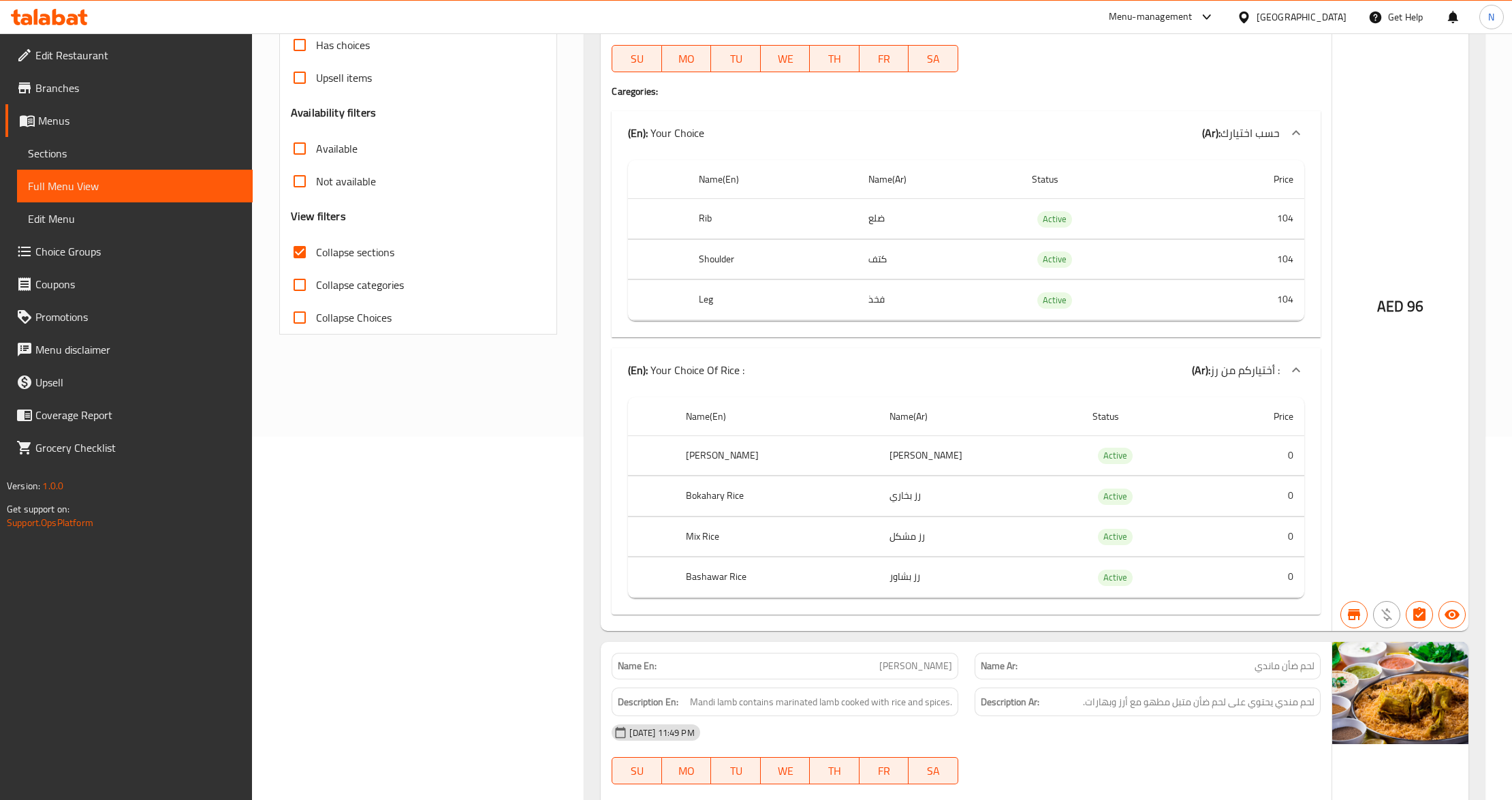
click at [178, 529] on footer "Version: 1.0.0 Get support on: Support.OpsPlatform" at bounding box center [126, 504] width 253 height 70
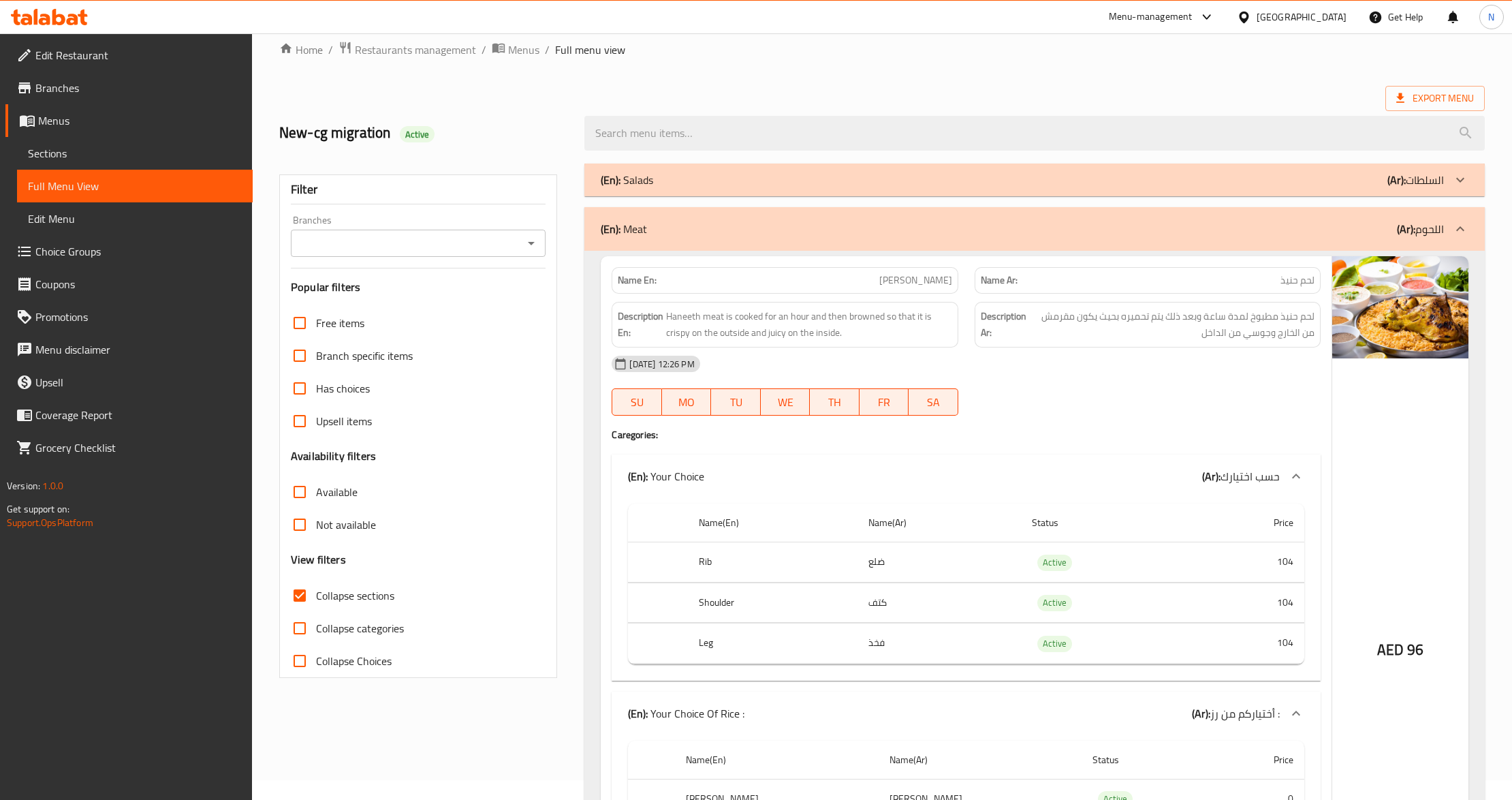
scroll to position [0, 0]
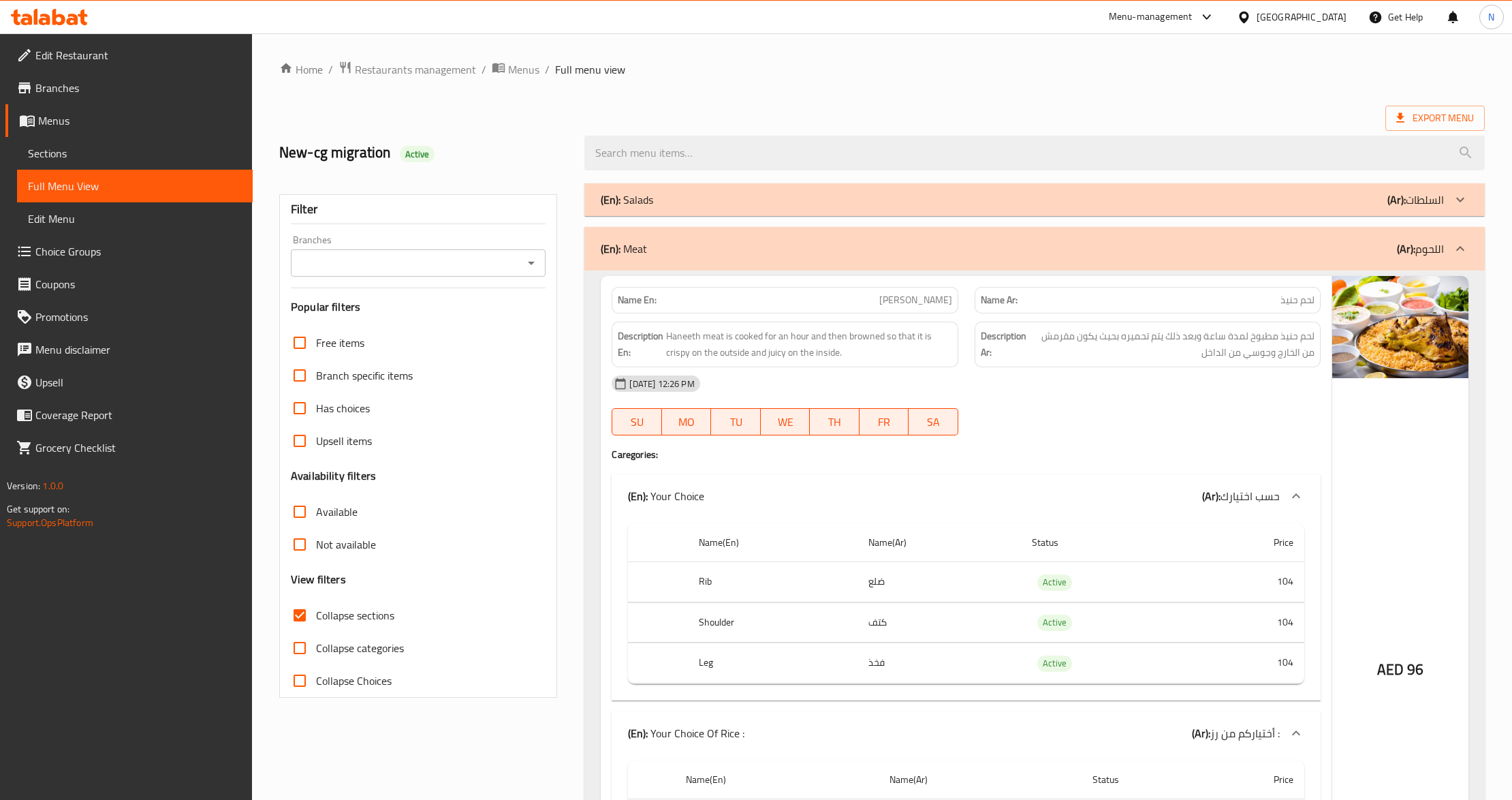
click at [470, 287] on div "Filter Branches Branches Popular filters Free items Branch specific items Has c…" at bounding box center [418, 445] width 278 height 503
click at [486, 267] on input "Branches" at bounding box center [407, 263] width 224 height 19
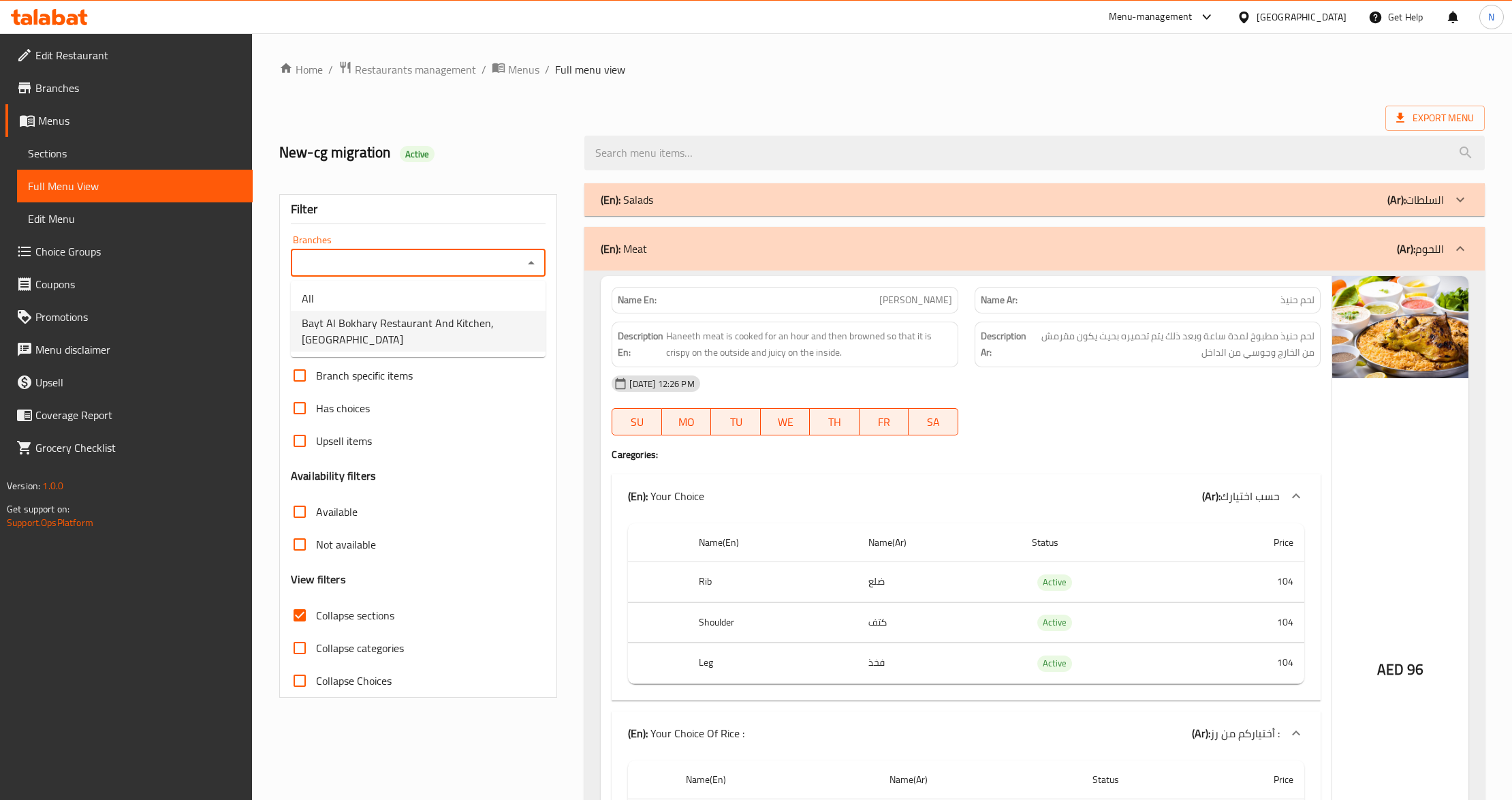
click at [448, 318] on span "Bayt Al Bokhary Restaurant And Kitchen, [GEOGRAPHIC_DATA]" at bounding box center [417, 331] width 233 height 32
type input "Bayt Al Bokhary Restaurant And Kitchen, [GEOGRAPHIC_DATA]"
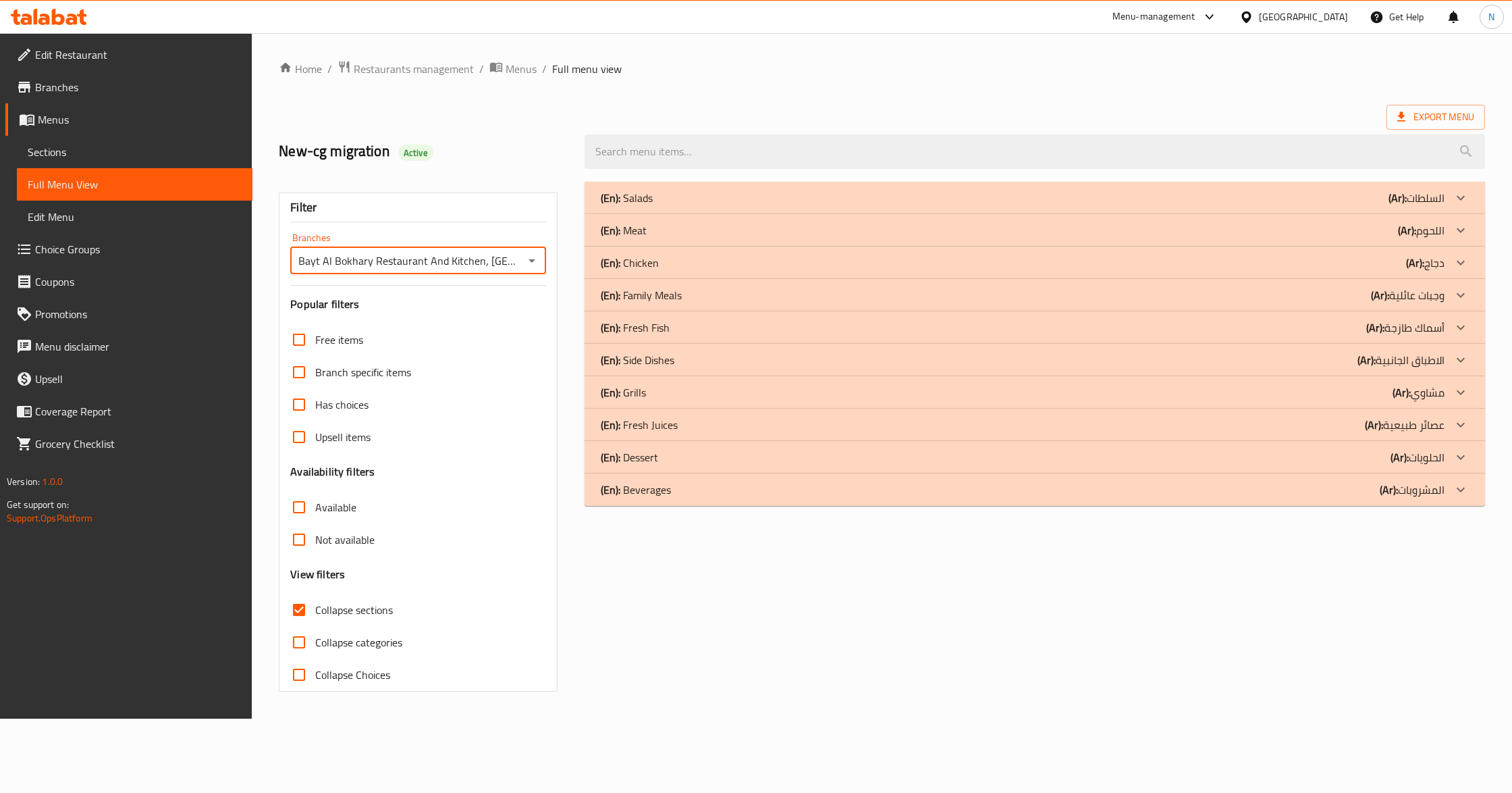
click at [1386, 227] on div "(En): Meat (Ar): اللحوم" at bounding box center [1023, 230] width 844 height 16
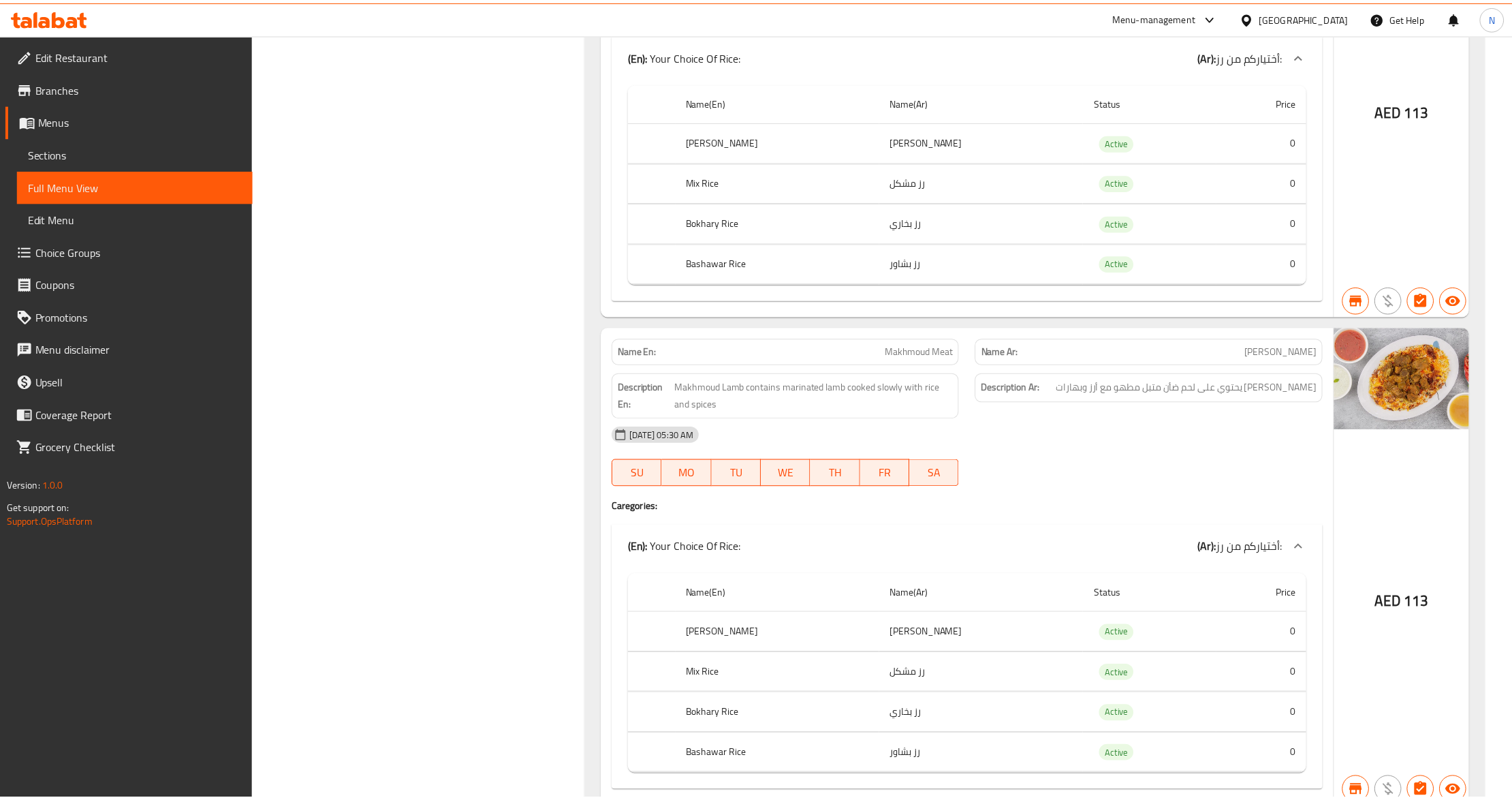
scroll to position [3682, 0]
